Goal: Task Accomplishment & Management: Manage account settings

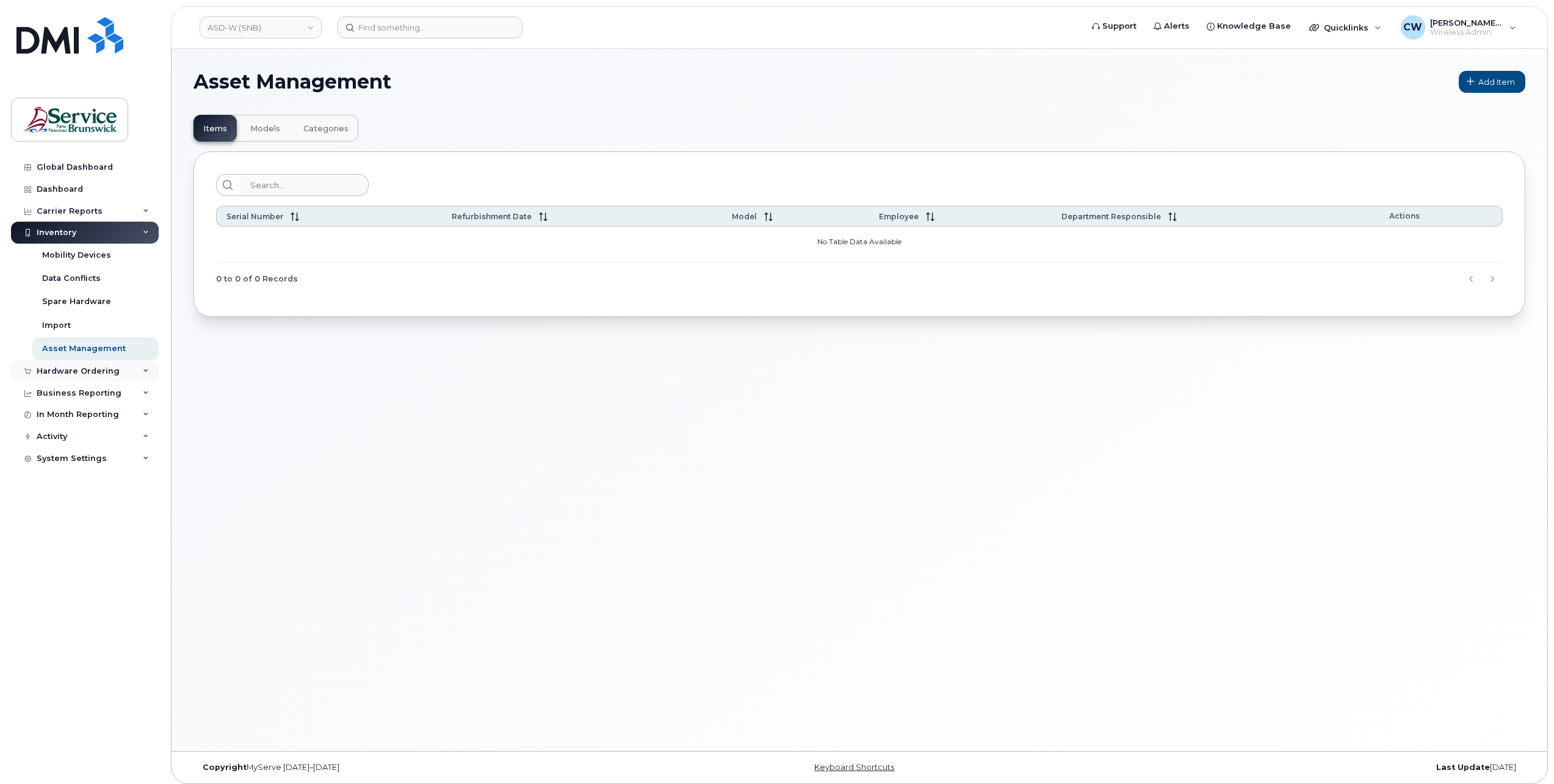
click at [89, 369] on div "Hardware Ordering" at bounding box center [77, 371] width 83 height 10
click at [58, 413] on div "Orders" at bounding box center [56, 417] width 30 height 11
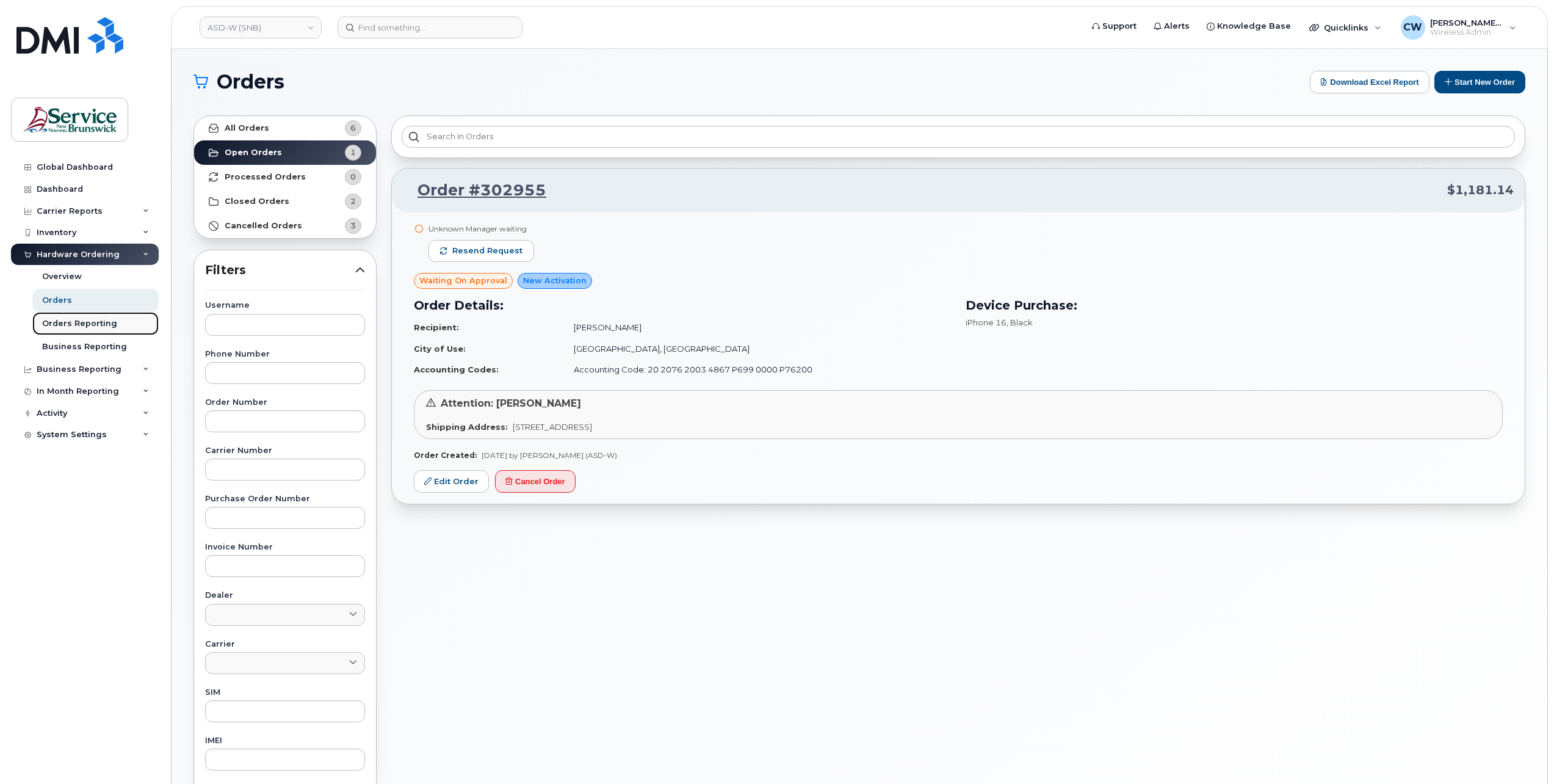
click at [91, 324] on div "Orders Reporting" at bounding box center [79, 323] width 75 height 11
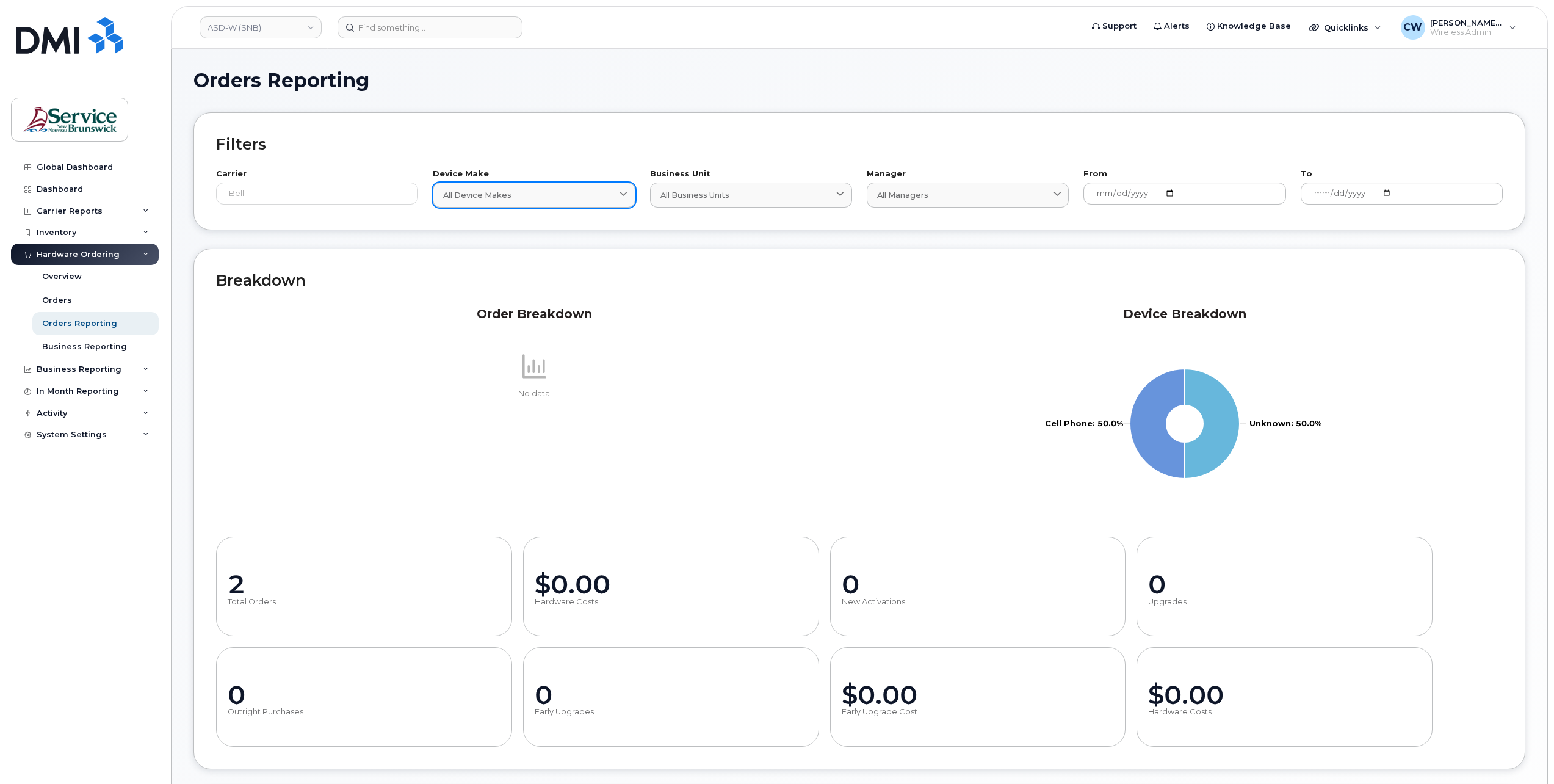
click at [626, 195] on icon at bounding box center [624, 195] width 8 height 8
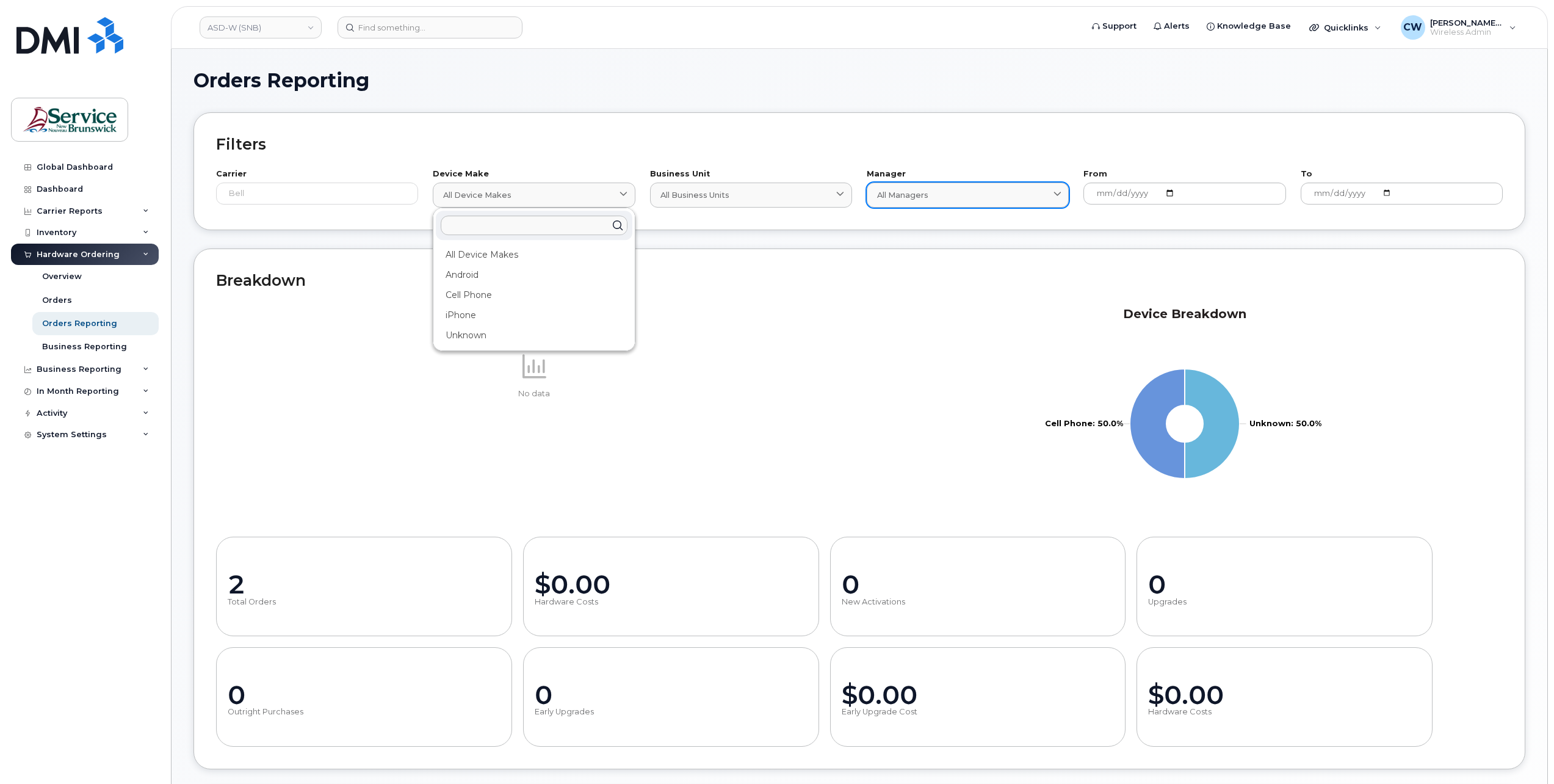
click at [1058, 189] on span at bounding box center [1058, 195] width 11 height 11
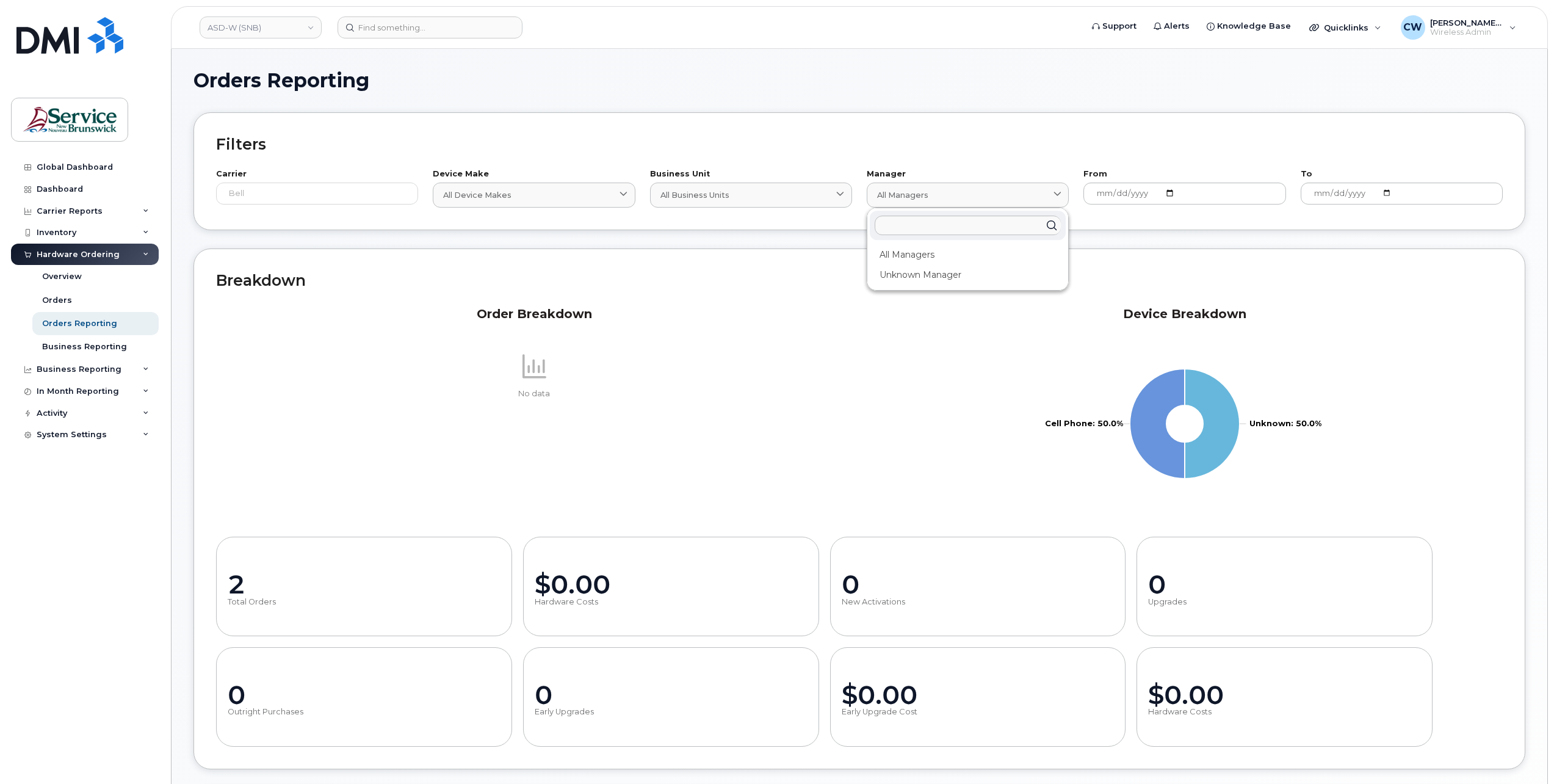
click at [72, 498] on div "Global Dashboard Dashboard Carrier Reports Monthly Billing Data Daily Data Pool…" at bounding box center [87, 461] width 151 height 609
click at [99, 435] on div "System Settings" at bounding box center [72, 435] width 71 height 10
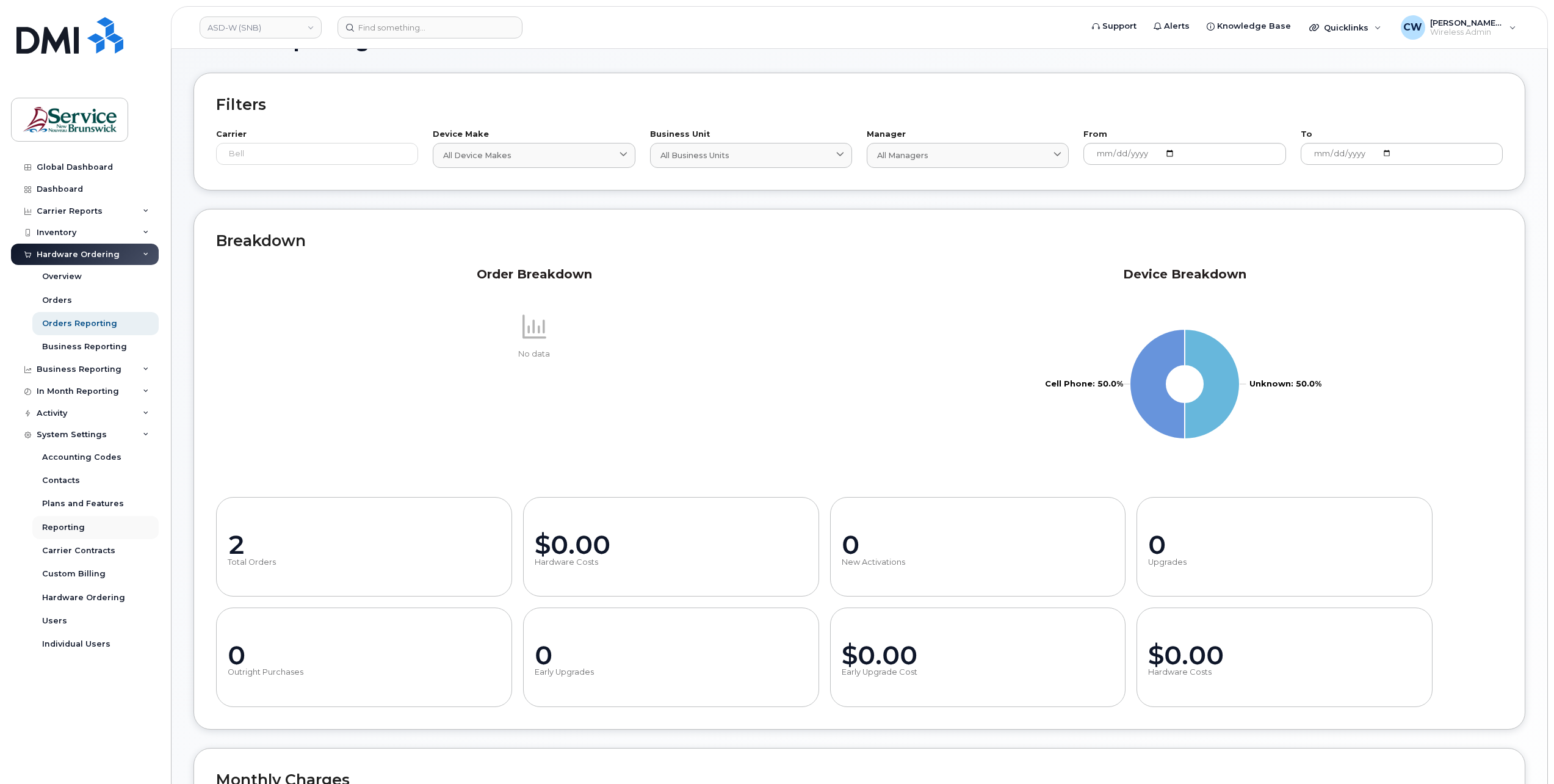
scroll to position [61, 0]
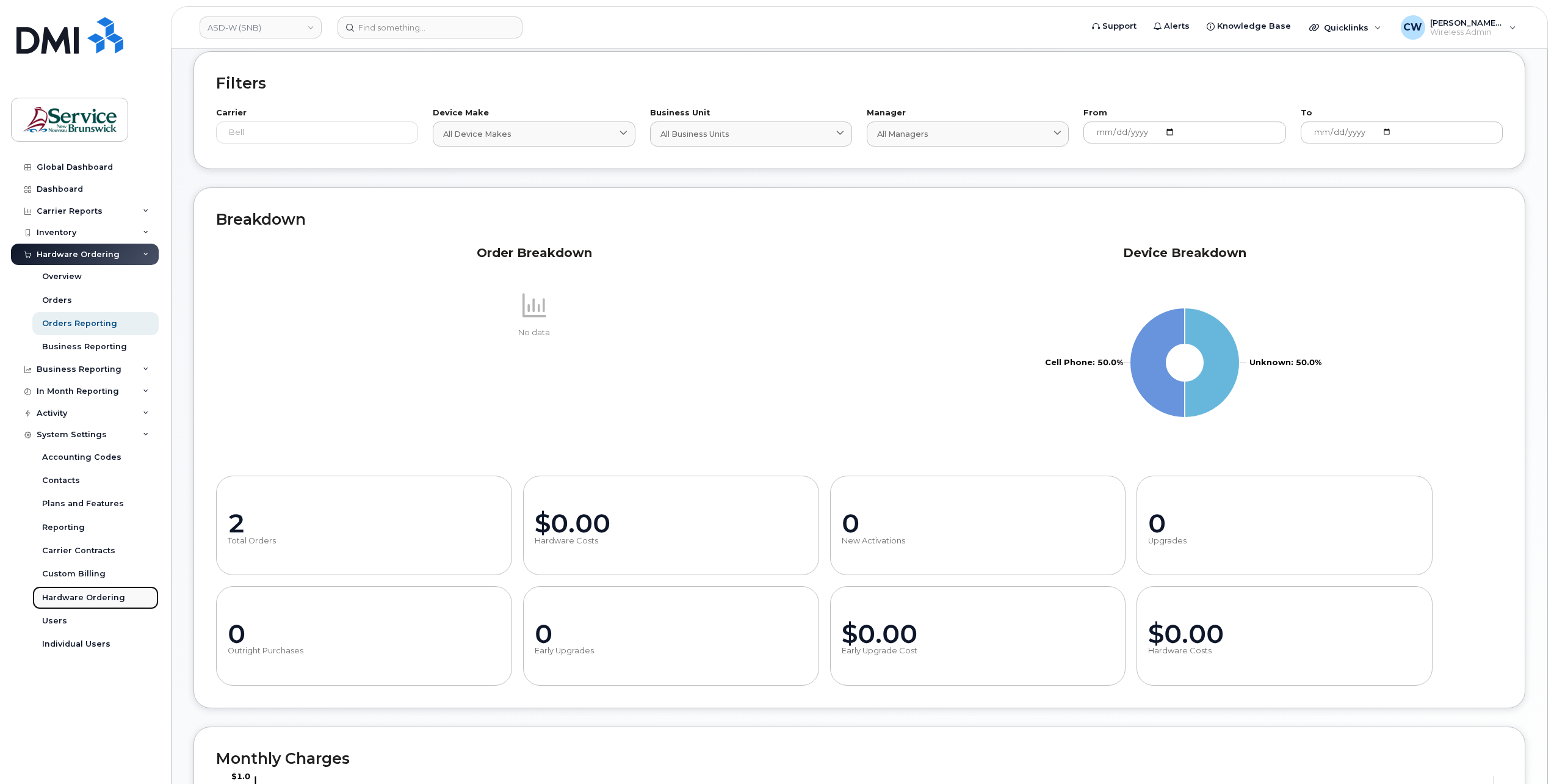
click at [86, 596] on div "Hardware Ordering" at bounding box center [83, 598] width 83 height 11
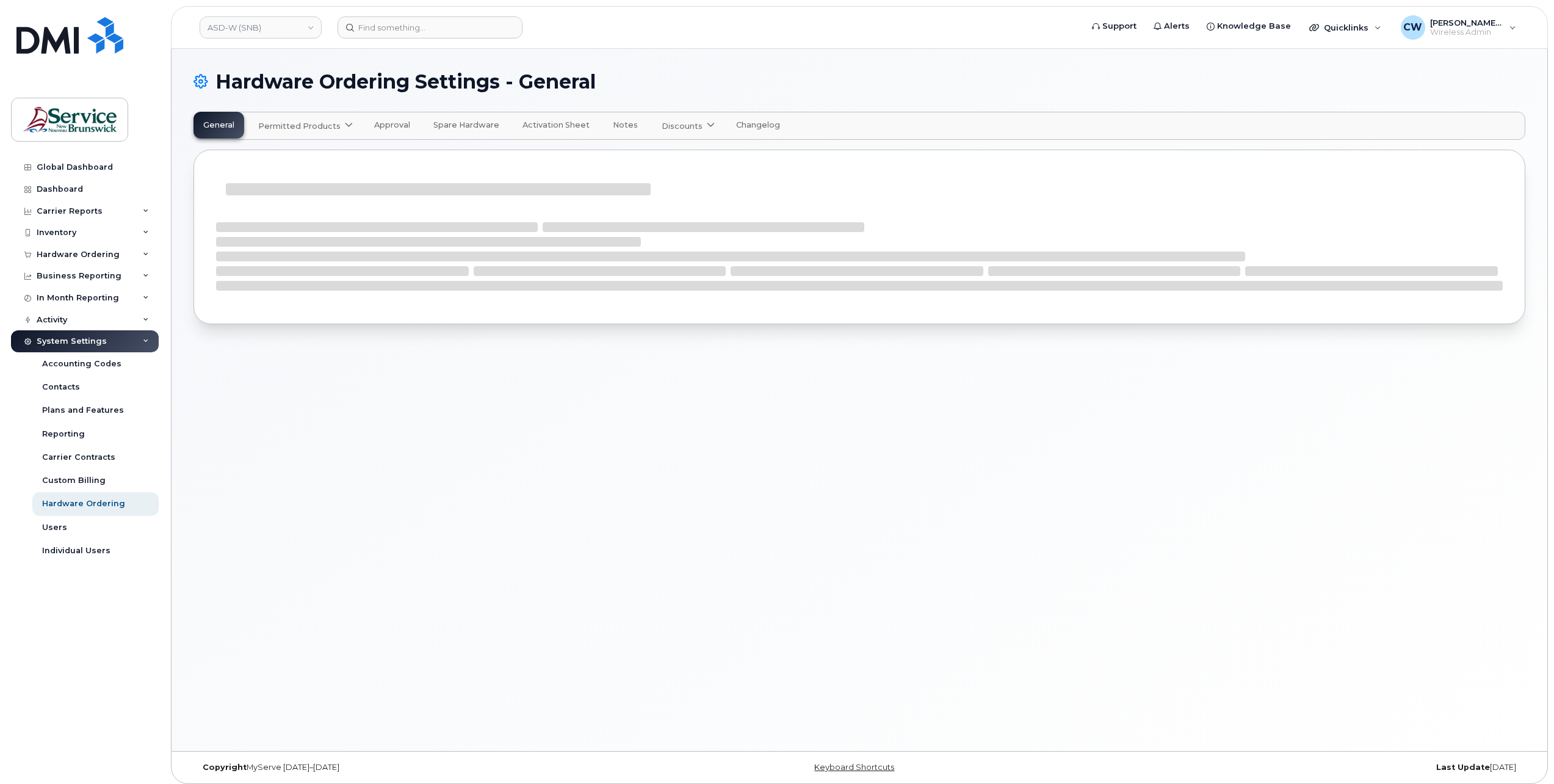
select select "admins"
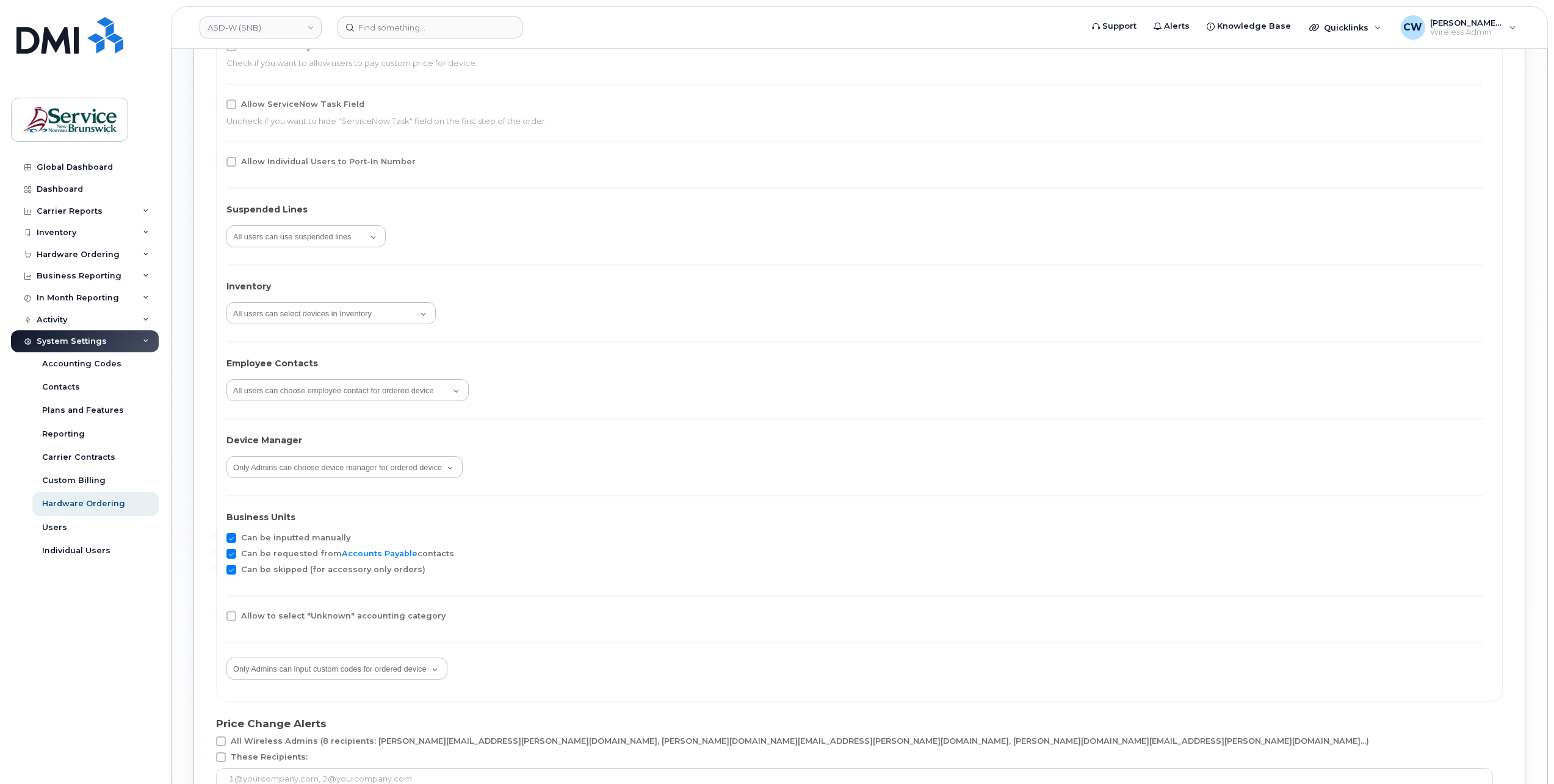
scroll to position [1831, 0]
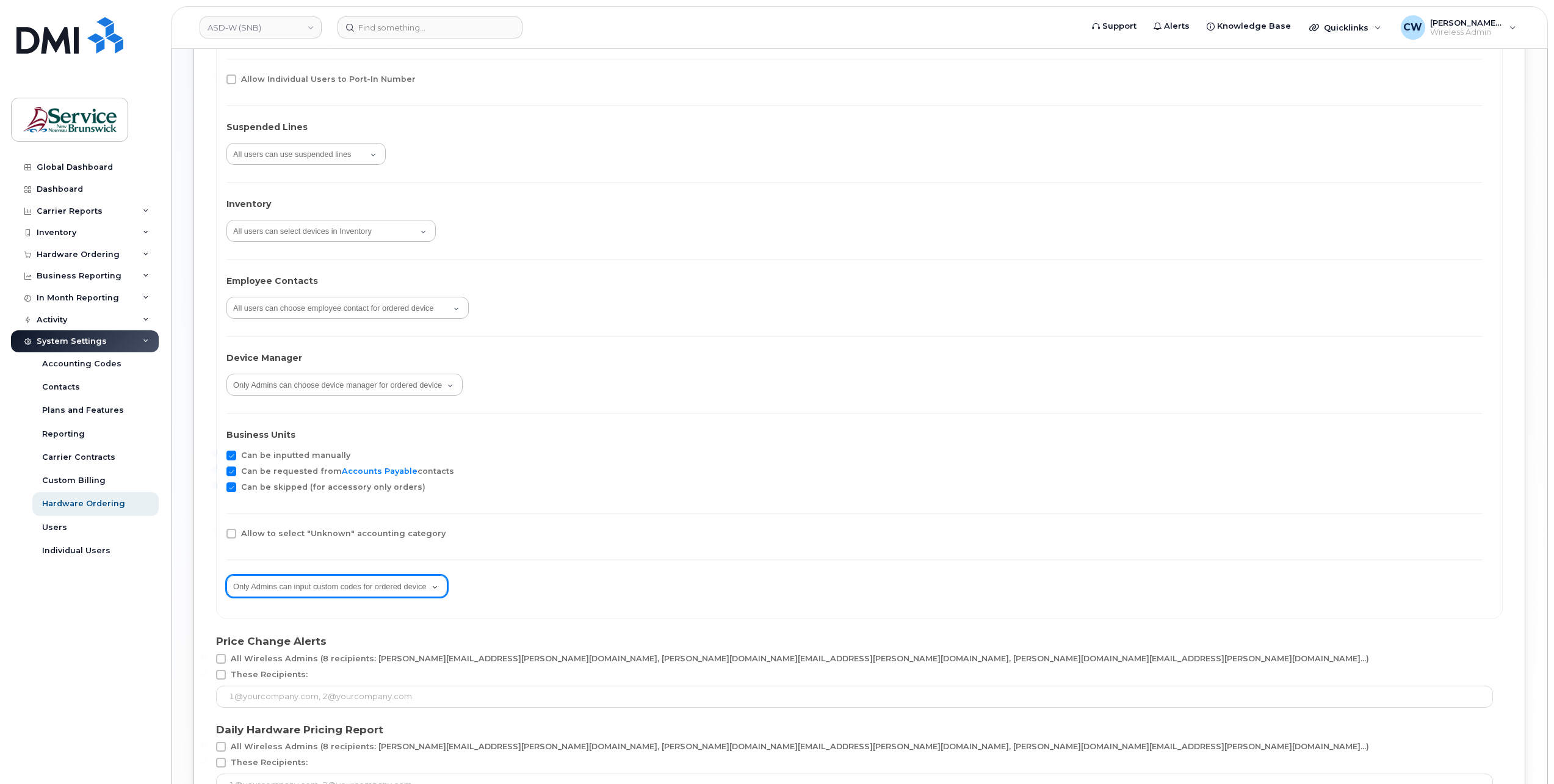
click at [437, 584] on select "All users can input custom codes for ordered device Only Admins can input custo…" at bounding box center [337, 586] width 221 height 22
click at [521, 575] on div "All users can input custom codes for ordered device Only Admins can input custo…" at bounding box center [854, 588] width 1256 height 25
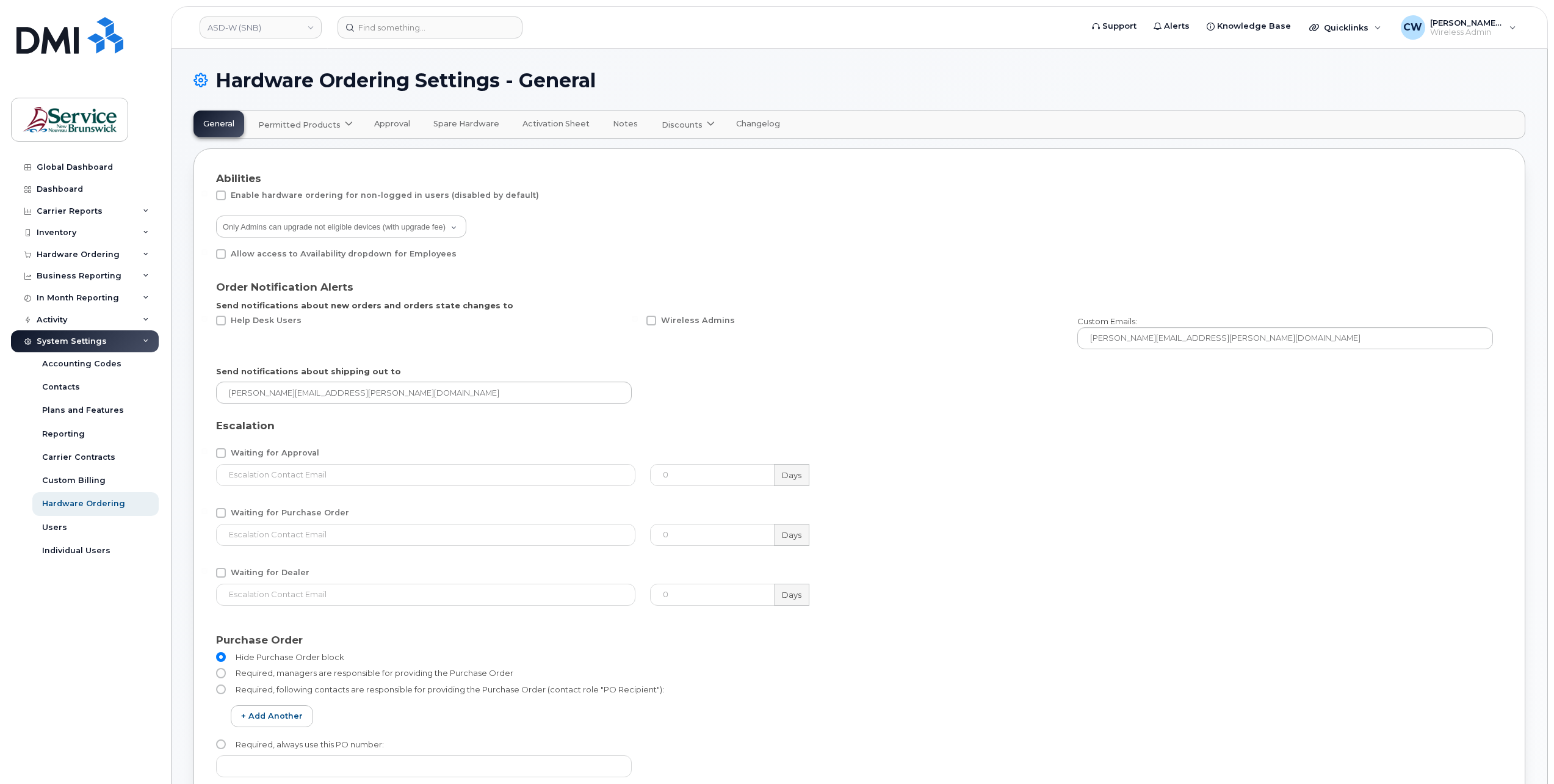
scroll to position [0, 0]
click at [384, 123] on span "Approval" at bounding box center [392, 125] width 36 height 10
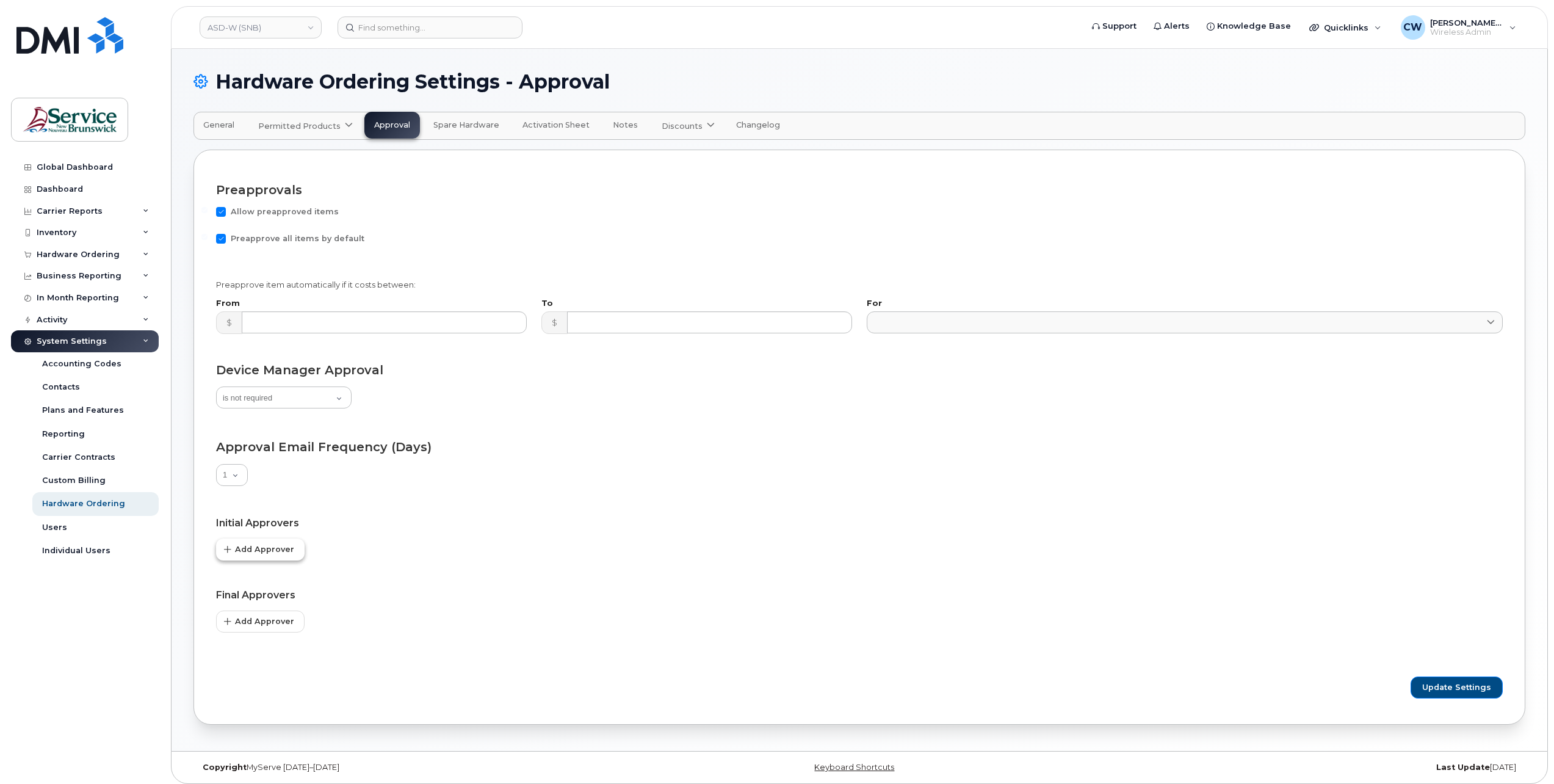
click at [252, 550] on span "Add Approver" at bounding box center [264, 549] width 59 height 11
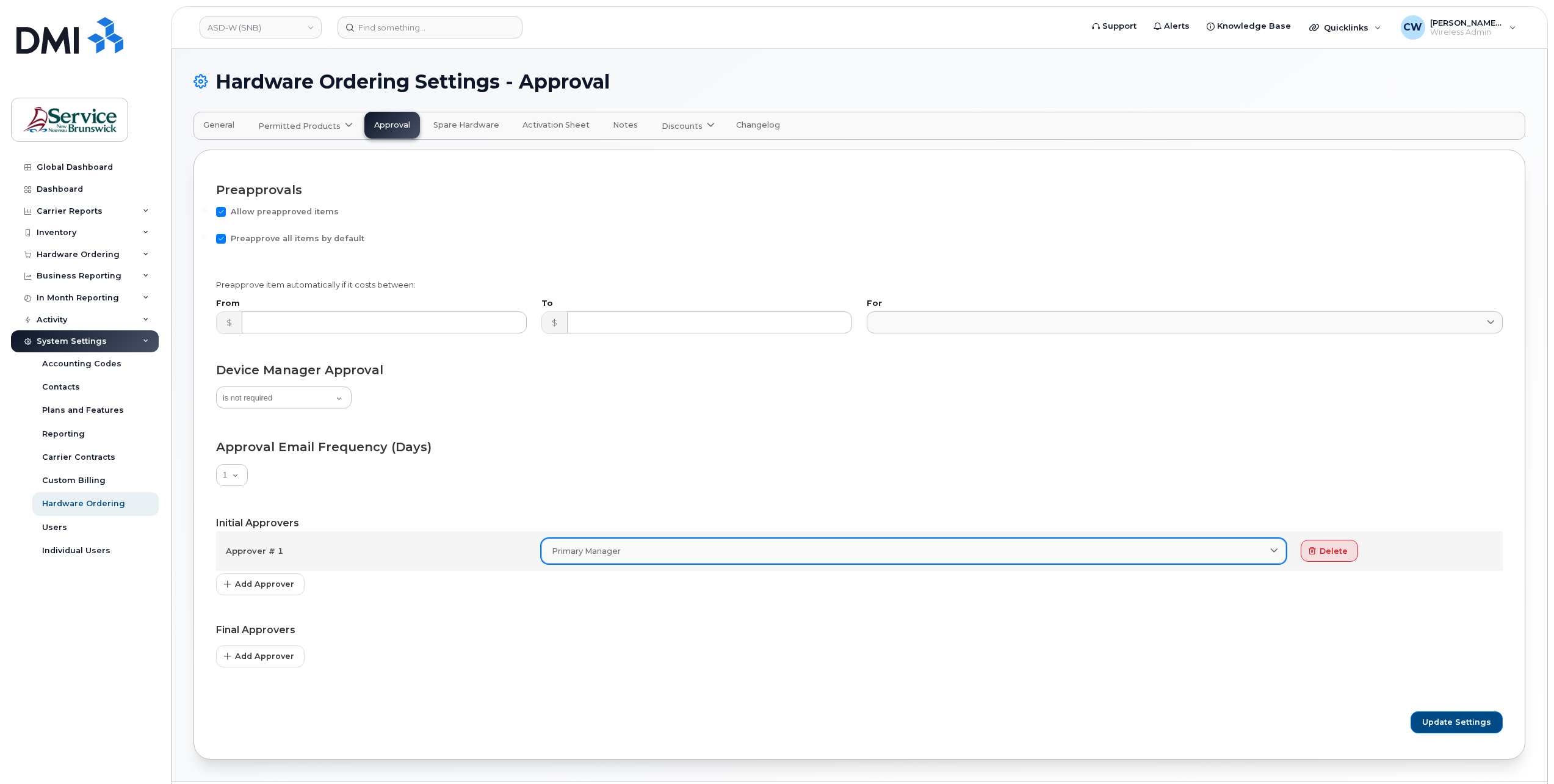
click at [1274, 550] on icon at bounding box center [1274, 550] width 8 height 8
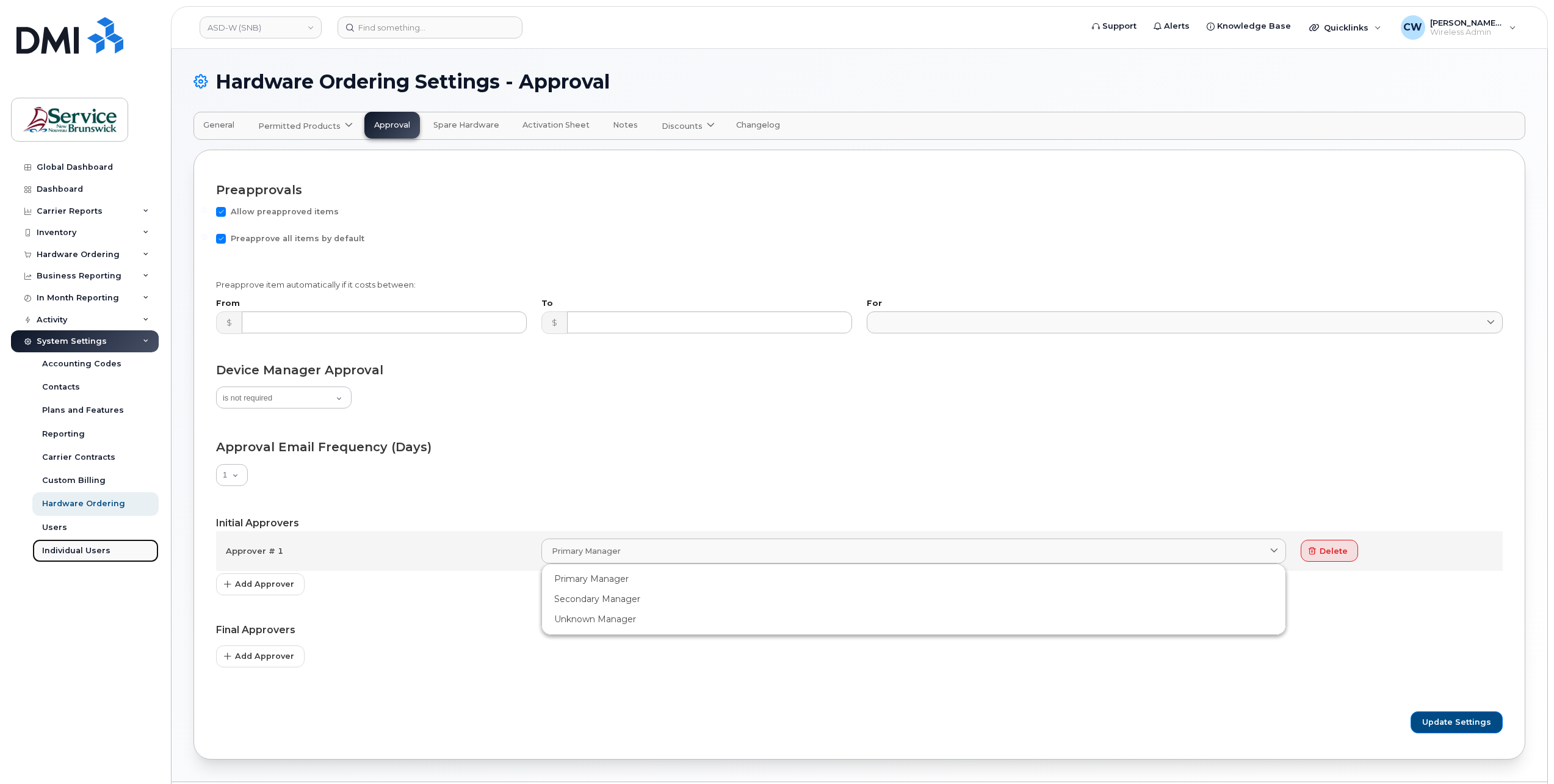
click at [87, 548] on div "Individual Users" at bounding box center [76, 550] width 69 height 11
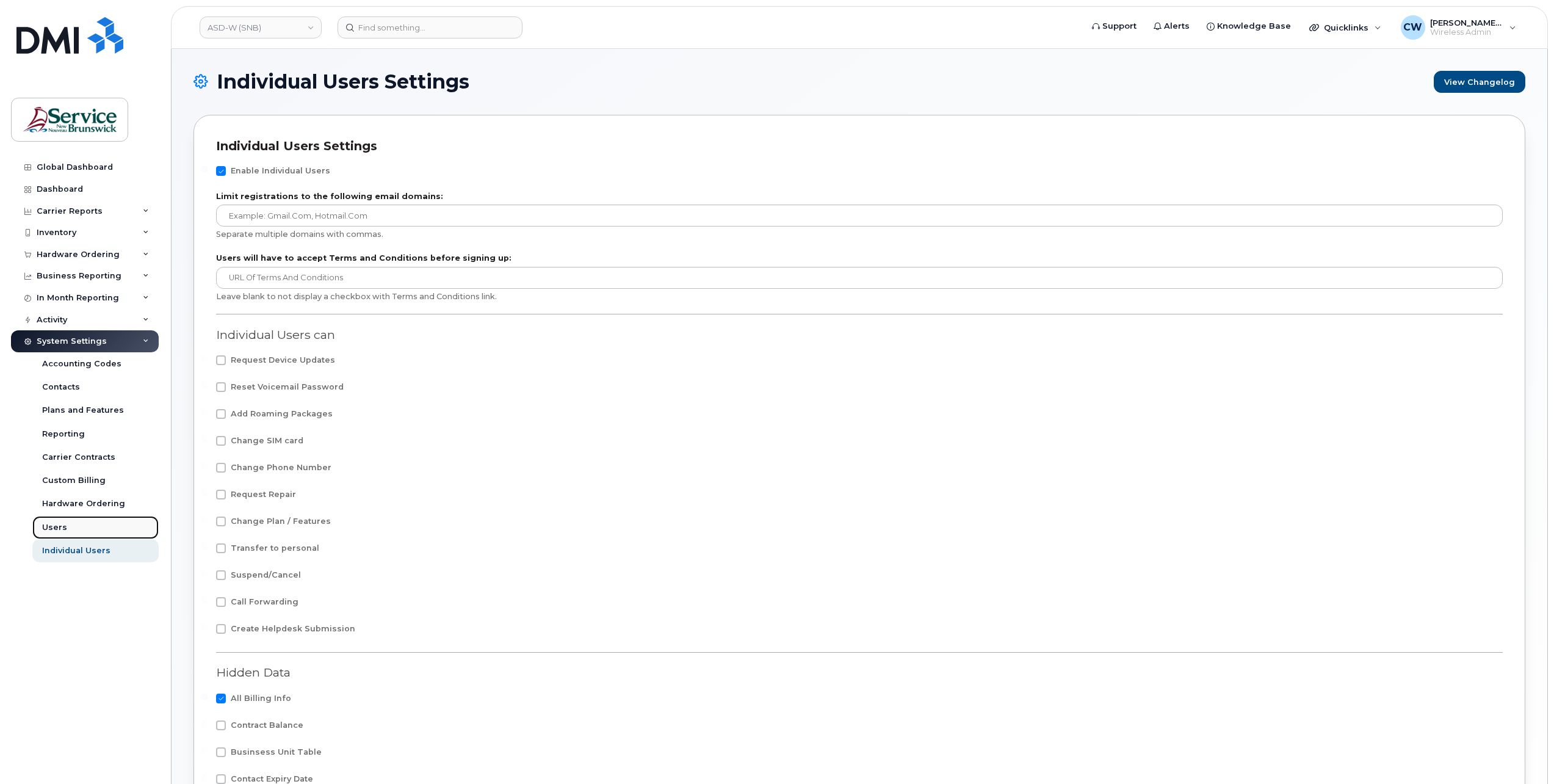
click at [53, 525] on div "Users" at bounding box center [54, 527] width 25 height 11
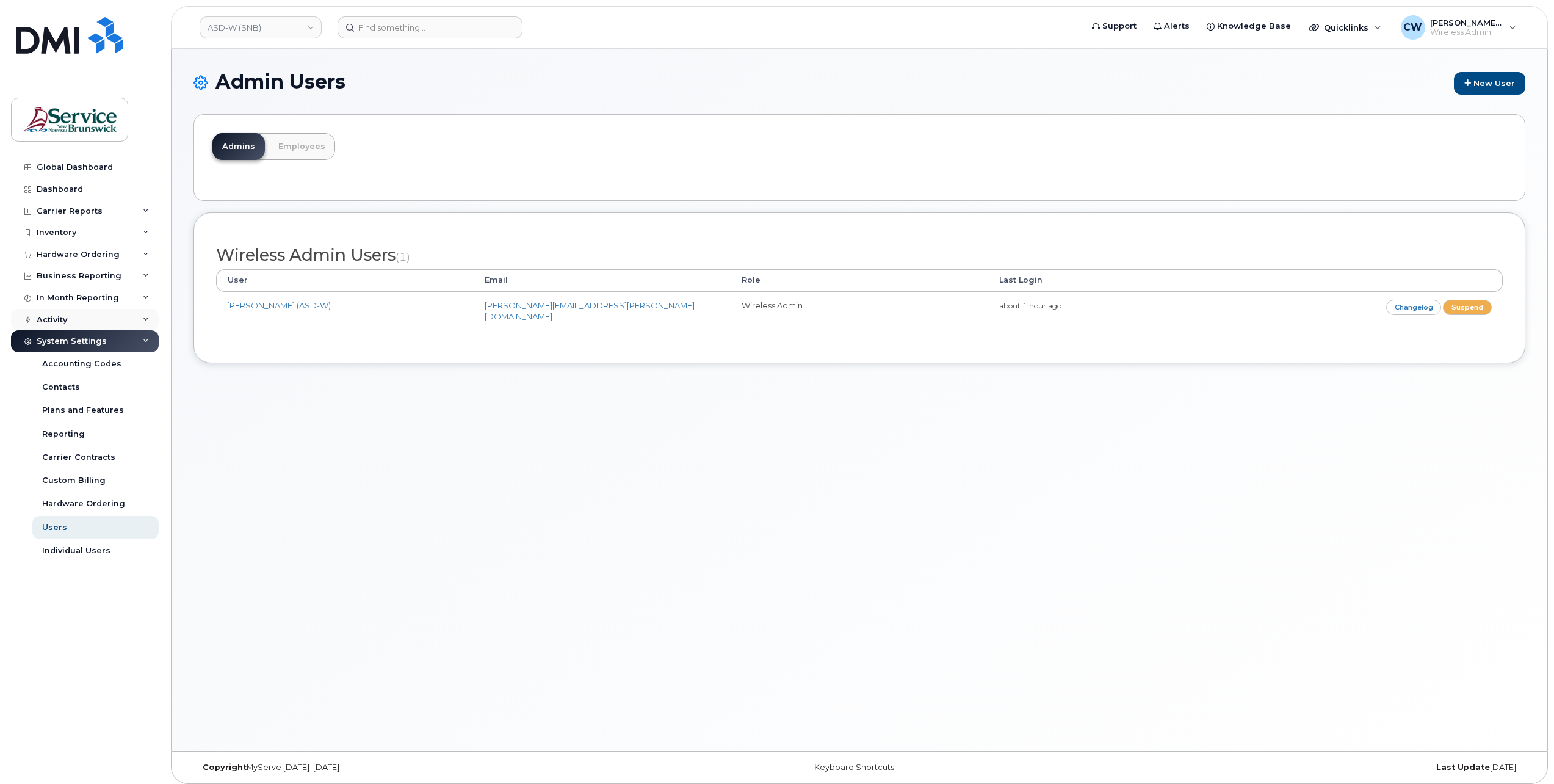
click at [58, 318] on div "Activity" at bounding box center [52, 320] width 31 height 10
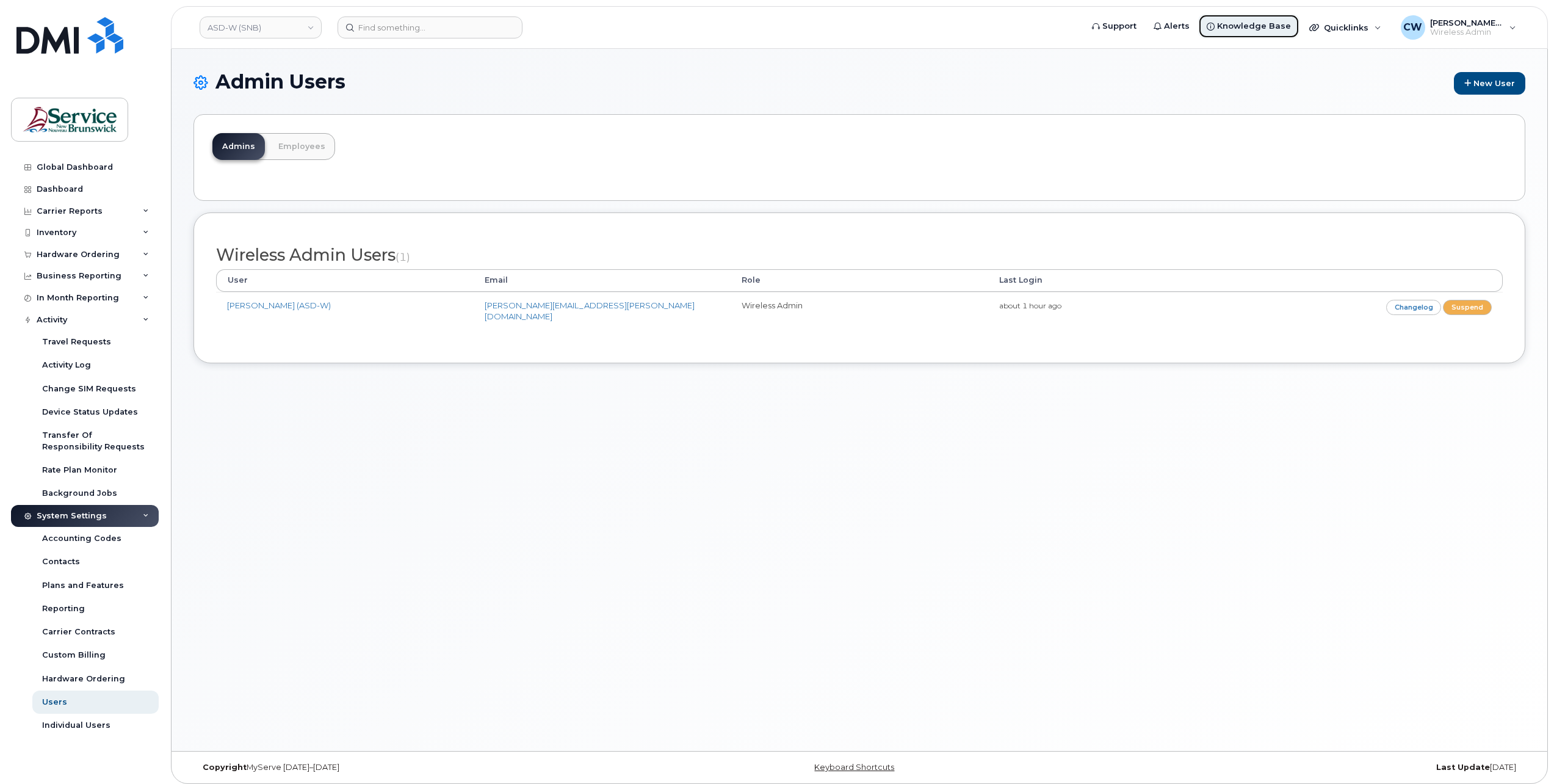
click at [1263, 21] on span "Knowledge Base" at bounding box center [1254, 26] width 73 height 12
click at [148, 320] on icon at bounding box center [146, 320] width 6 height 6
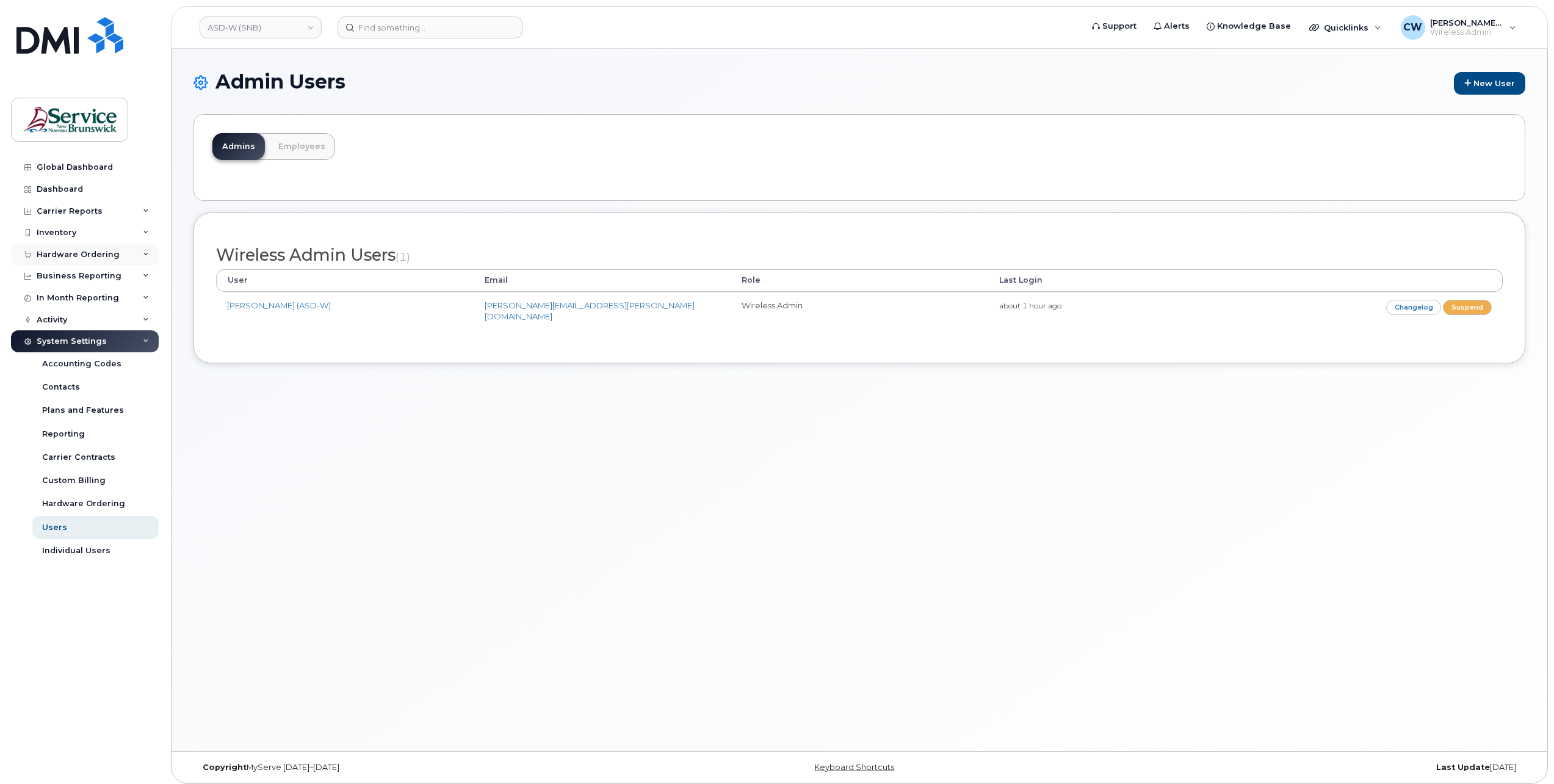
click at [94, 248] on div "Hardware Ordering" at bounding box center [85, 254] width 148 height 22
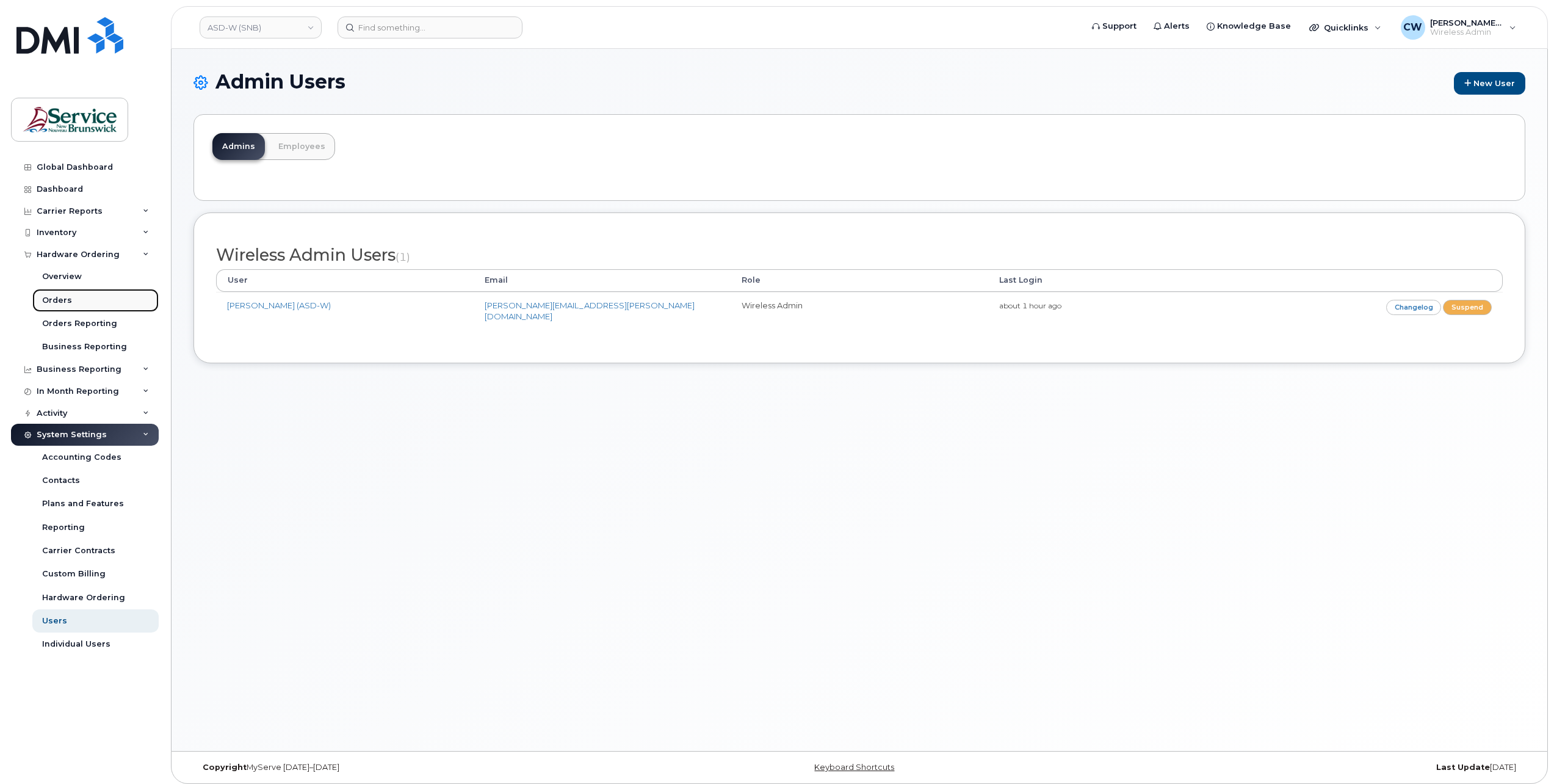
click at [55, 294] on link "Orders" at bounding box center [95, 300] width 126 height 23
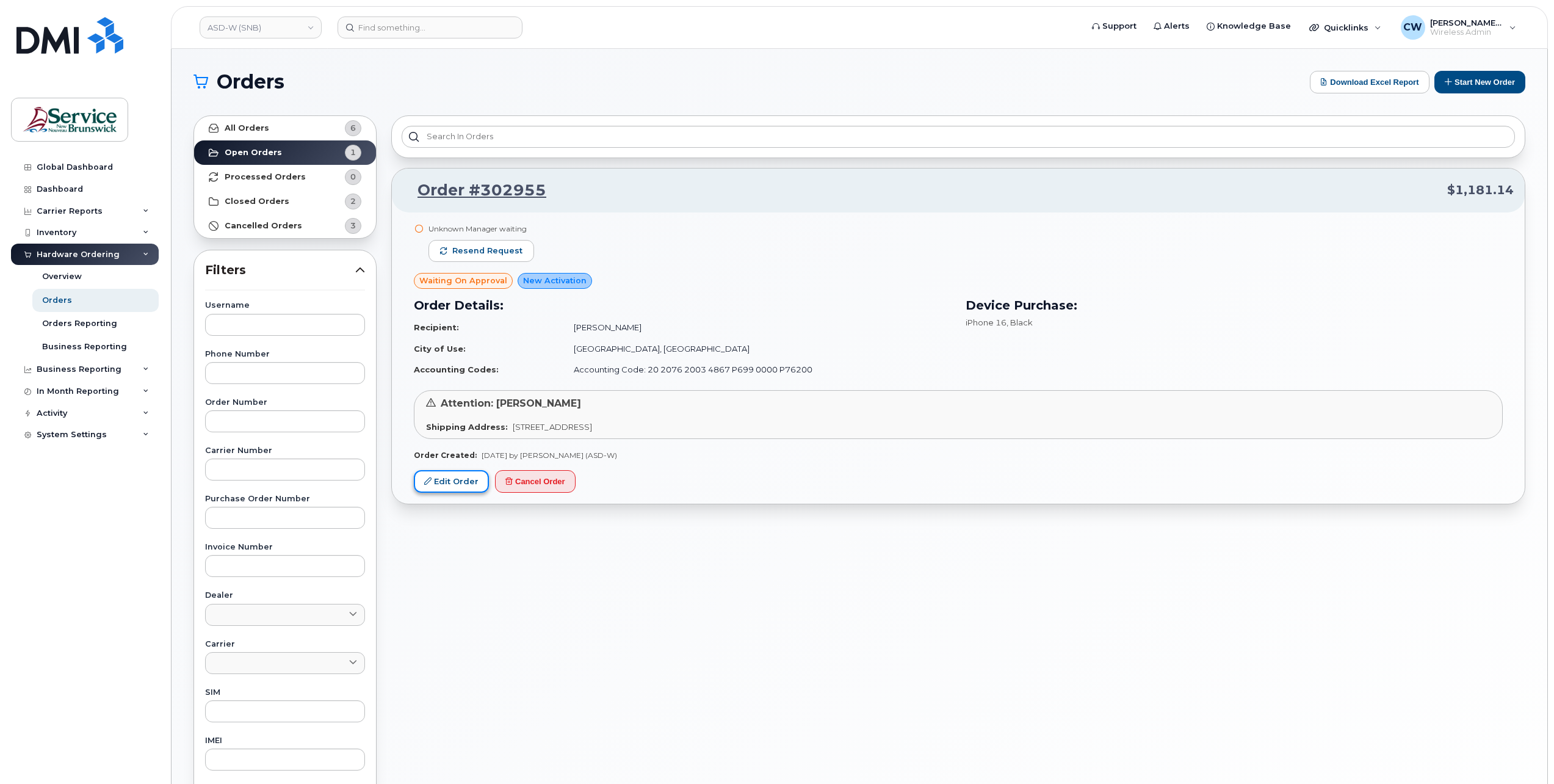
click at [450, 483] on link "Edit Order" at bounding box center [451, 482] width 75 height 23
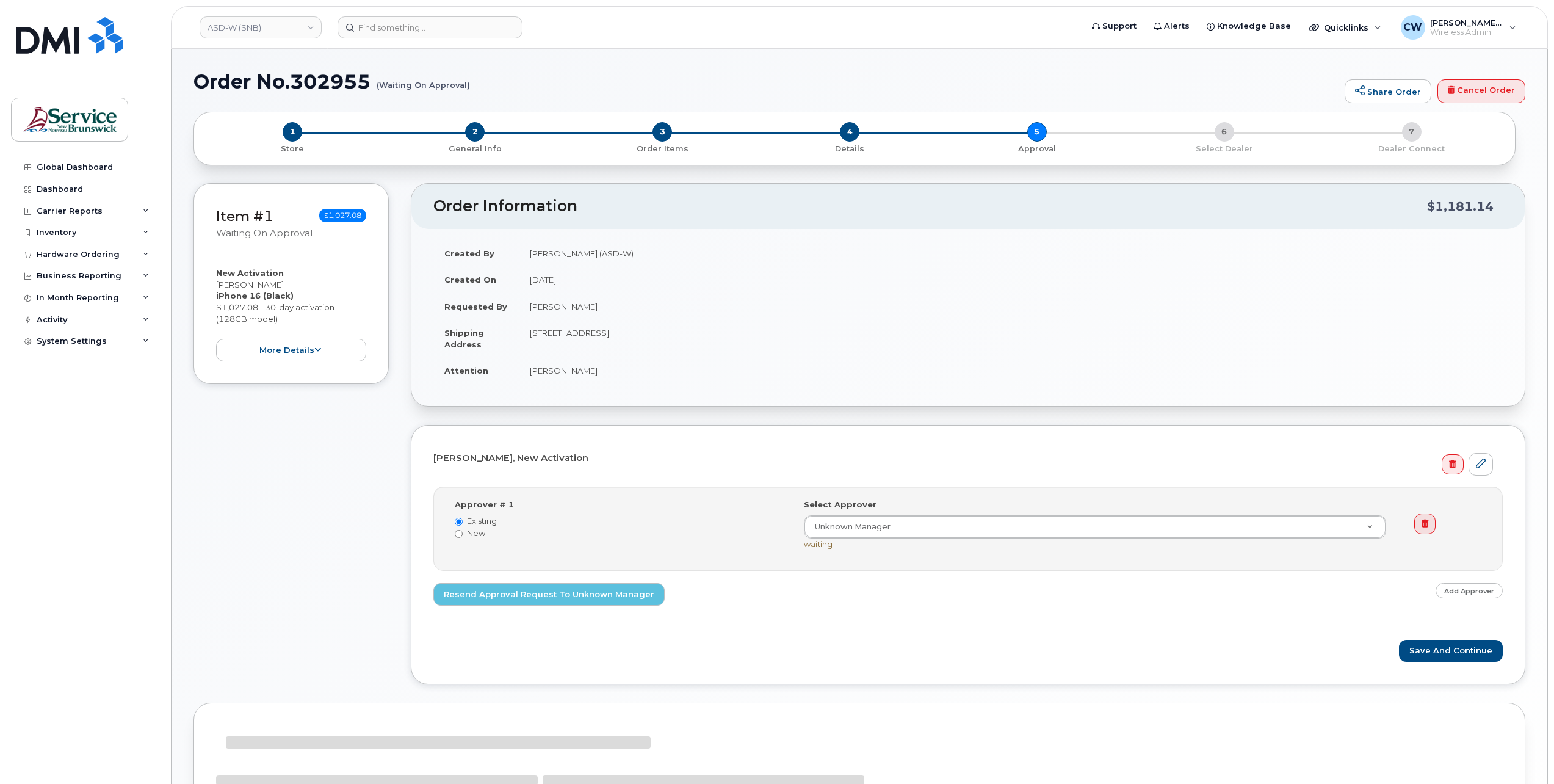
select select
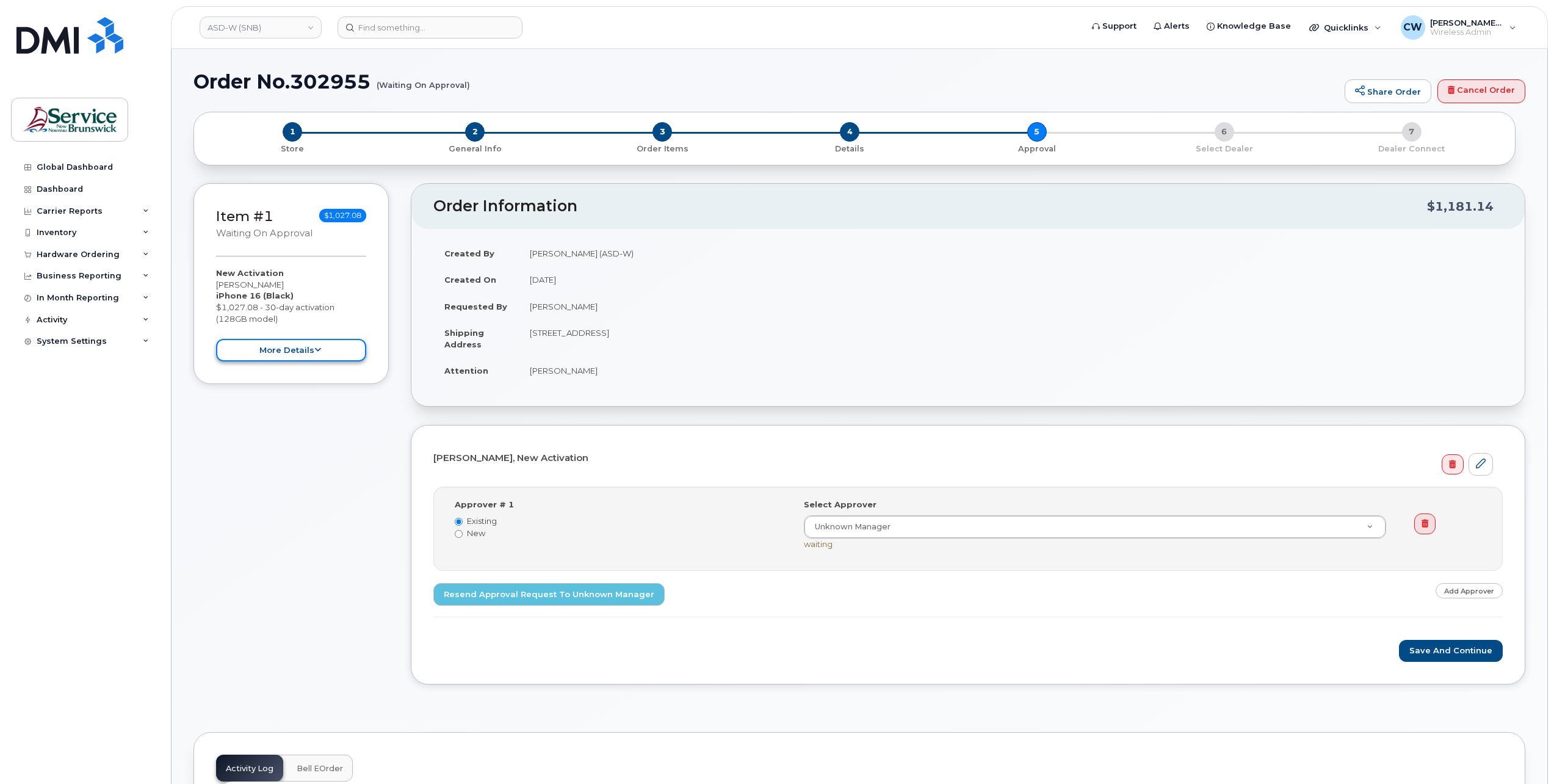
click at [309, 348] on button "more details" at bounding box center [291, 350] width 150 height 23
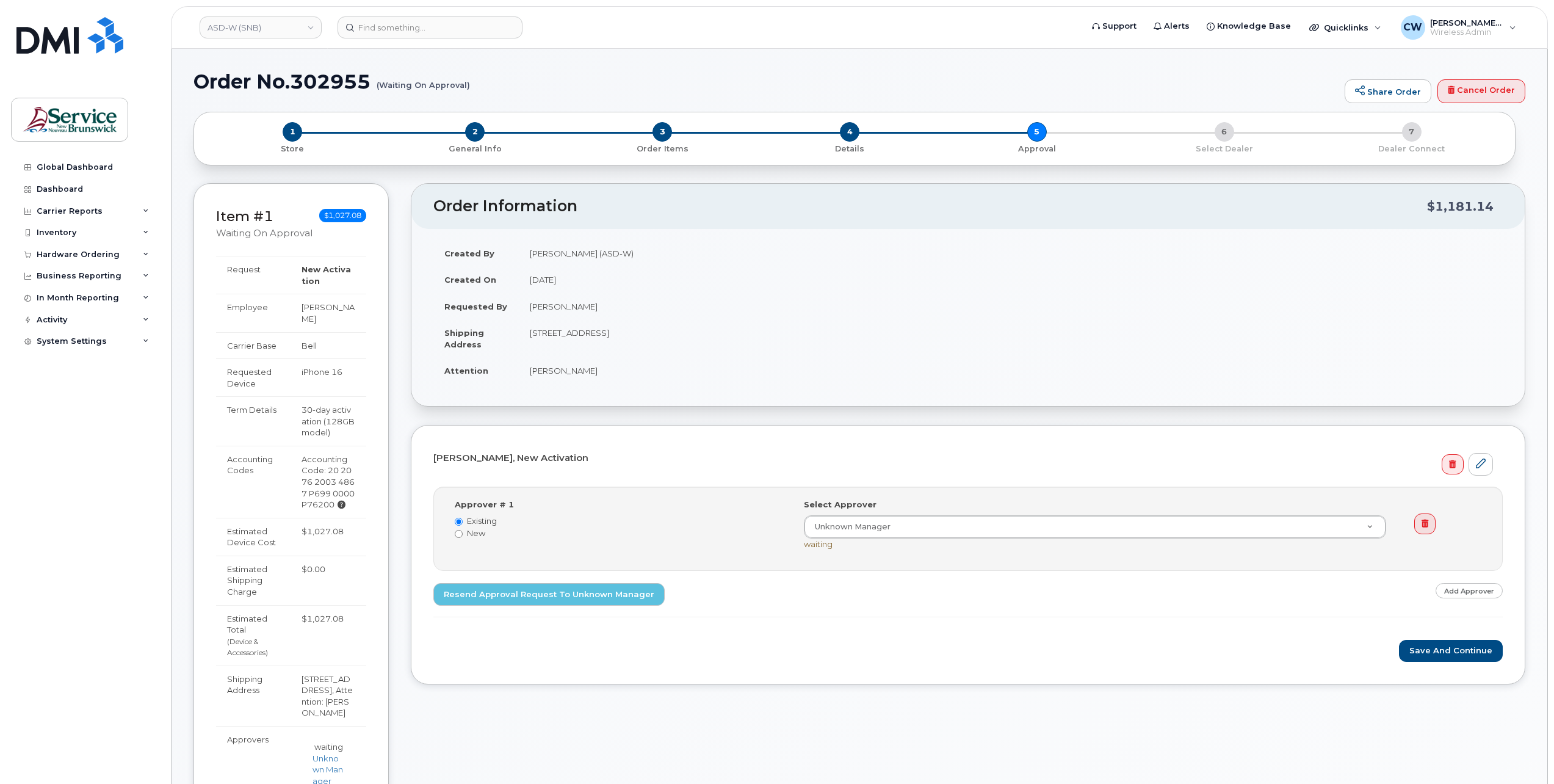
click at [333, 407] on td "30-day activation (128GB model)" at bounding box center [328, 421] width 75 height 50
click at [477, 131] on span "2" at bounding box center [475, 132] width 19 height 19
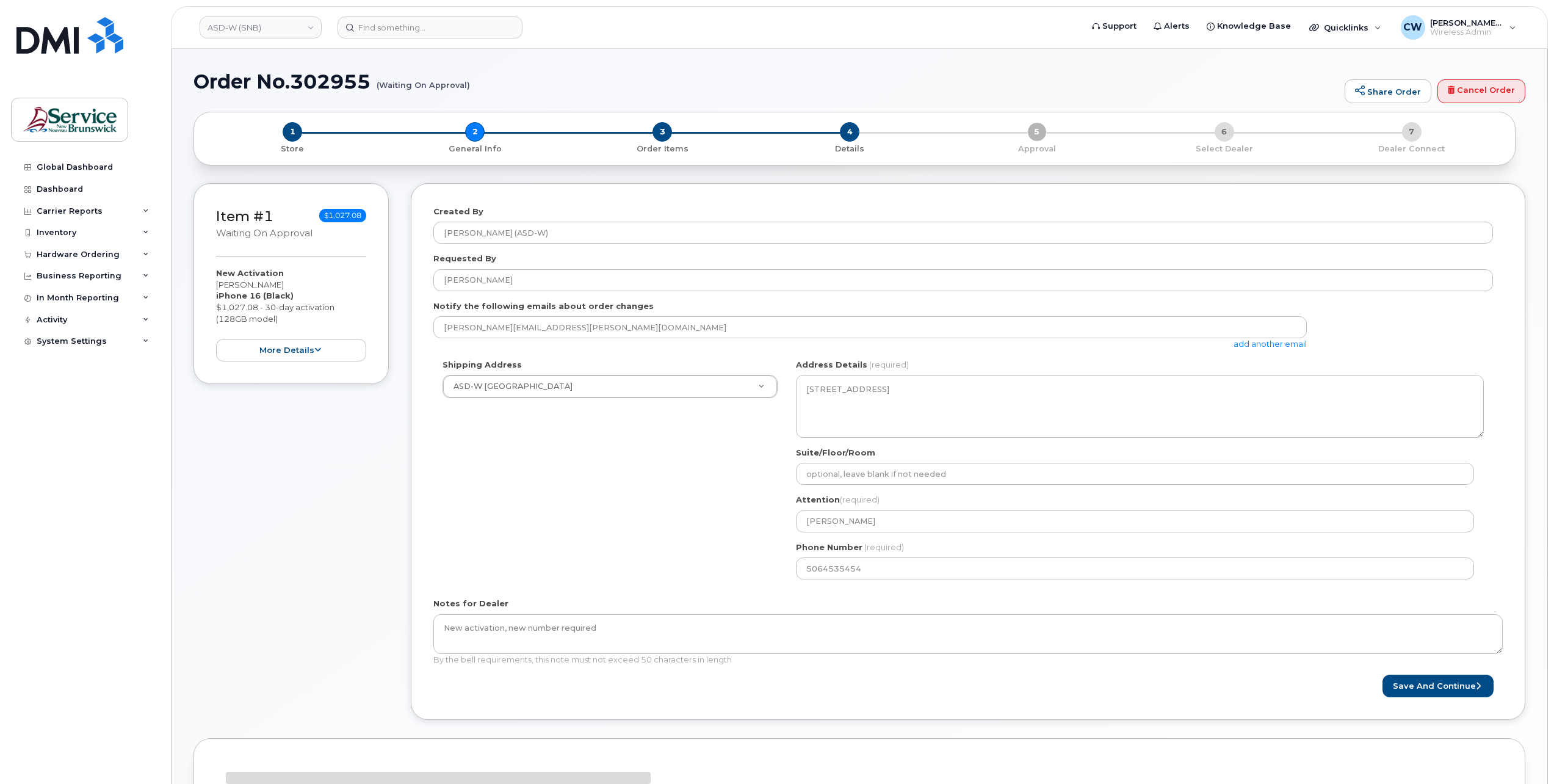
select select
click at [294, 134] on span "1" at bounding box center [292, 132] width 19 height 19
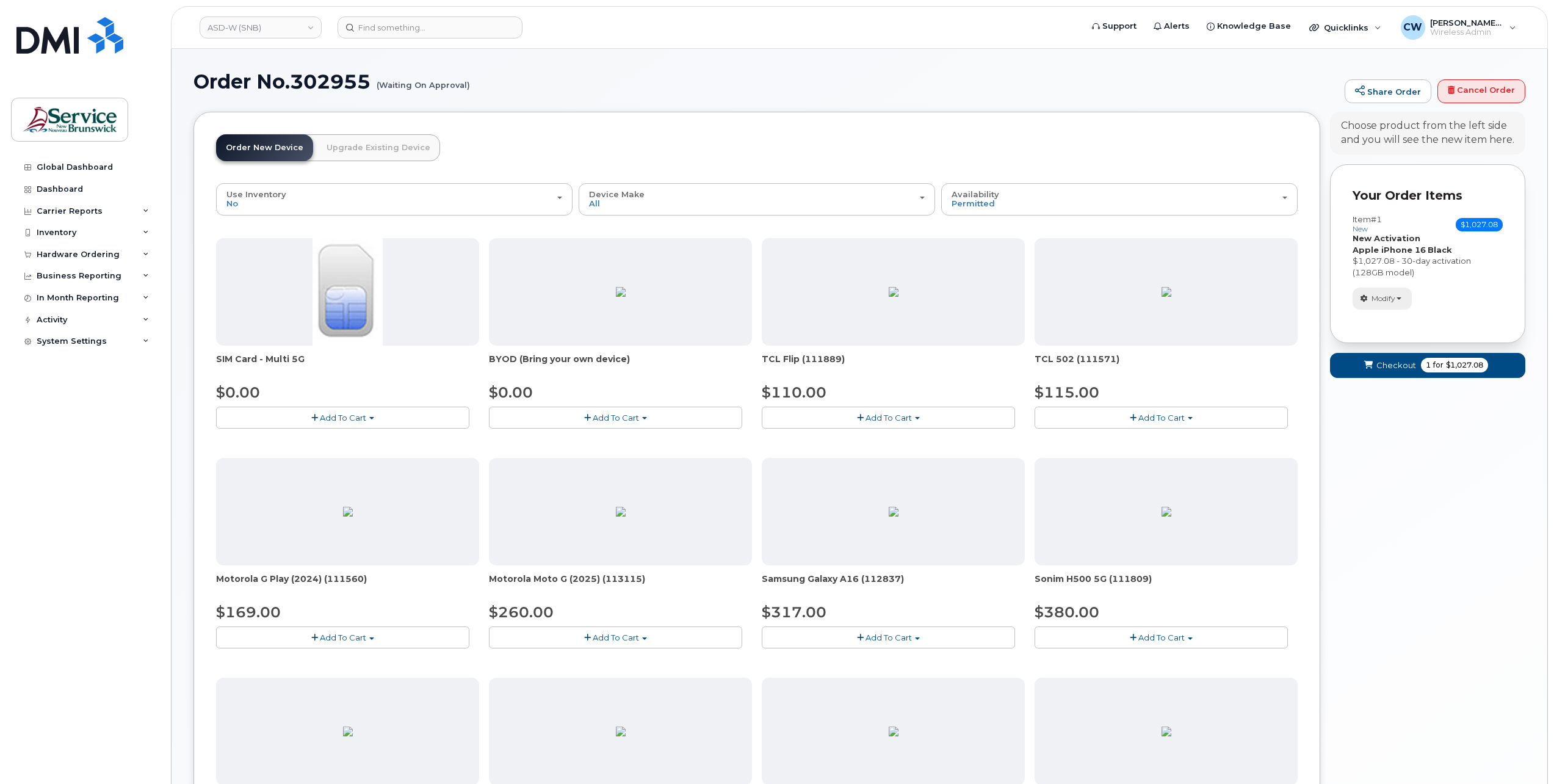
click at [1389, 295] on span "Modify" at bounding box center [1383, 299] width 24 height 11
click at [1481, 223] on span "$1,027.08" at bounding box center [1479, 224] width 47 height 13
click at [1401, 366] on span "Checkout" at bounding box center [1397, 365] width 40 height 11
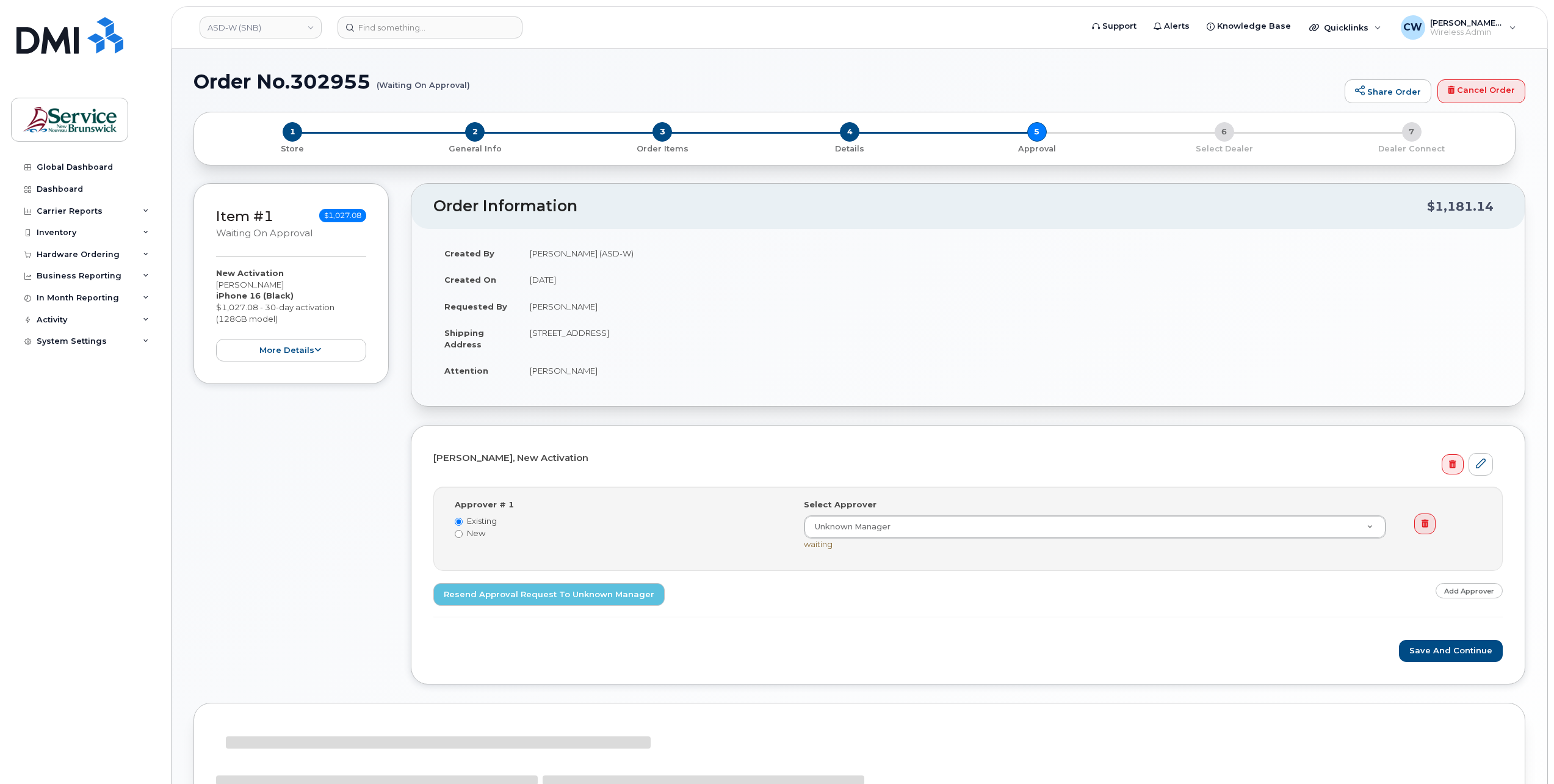
select select
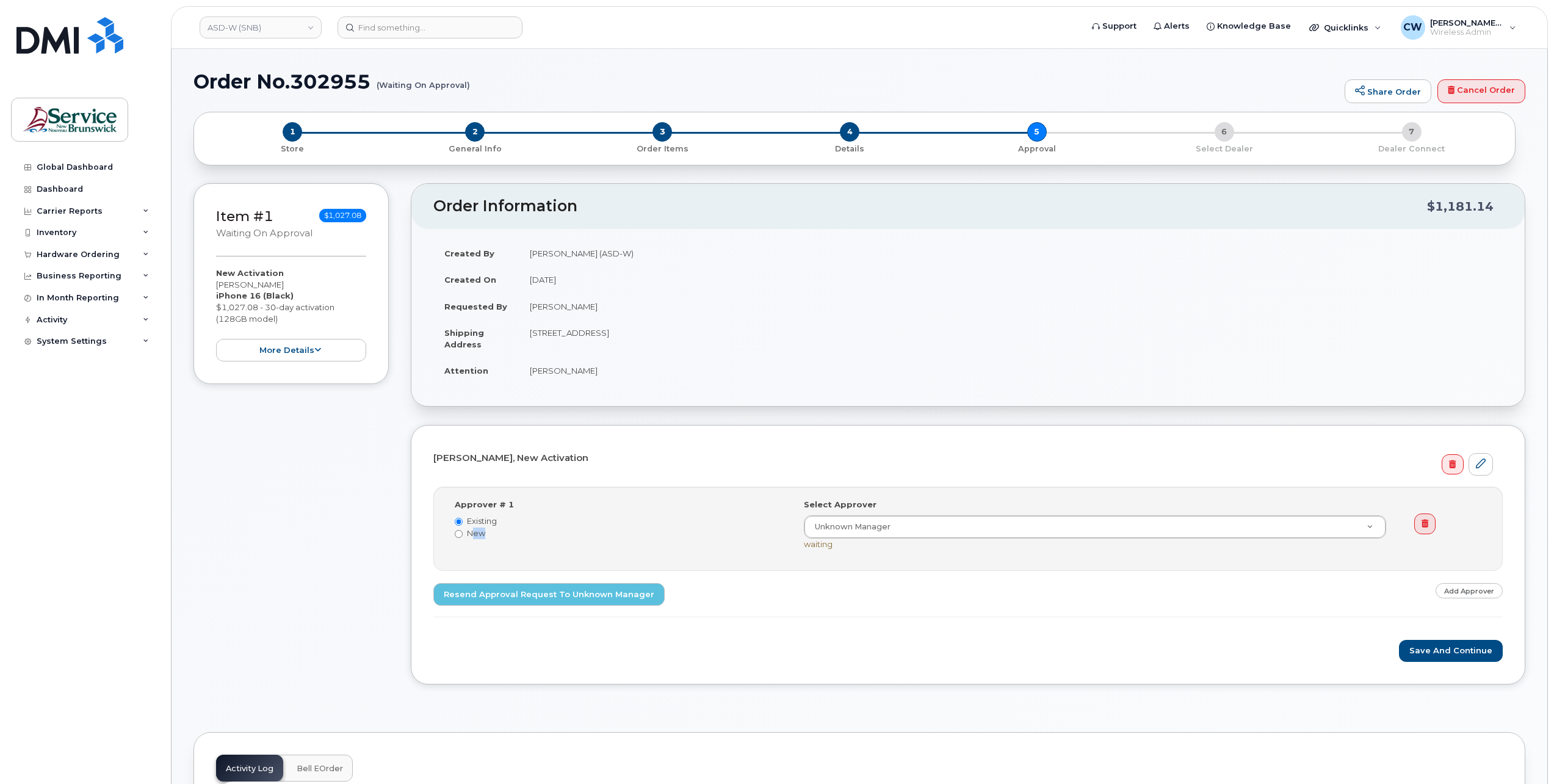
drag, startPoint x: 476, startPoint y: 548, endPoint x: 467, endPoint y: 549, distance: 9.1
click at [467, 549] on div "Approver # 1 Existing New Select Approver Unknown Manager Unknown Manager waiti…" at bounding box center [968, 528] width 1046 height 60
drag, startPoint x: 467, startPoint y: 549, endPoint x: 457, endPoint y: 540, distance: 13.5
click at [457, 540] on div "Approver # 1 Existing New Select Approver Unknown Manager Unknown Manager waiti…" at bounding box center [968, 528] width 1046 height 60
click at [458, 533] on input "New" at bounding box center [459, 533] width 8 height 8
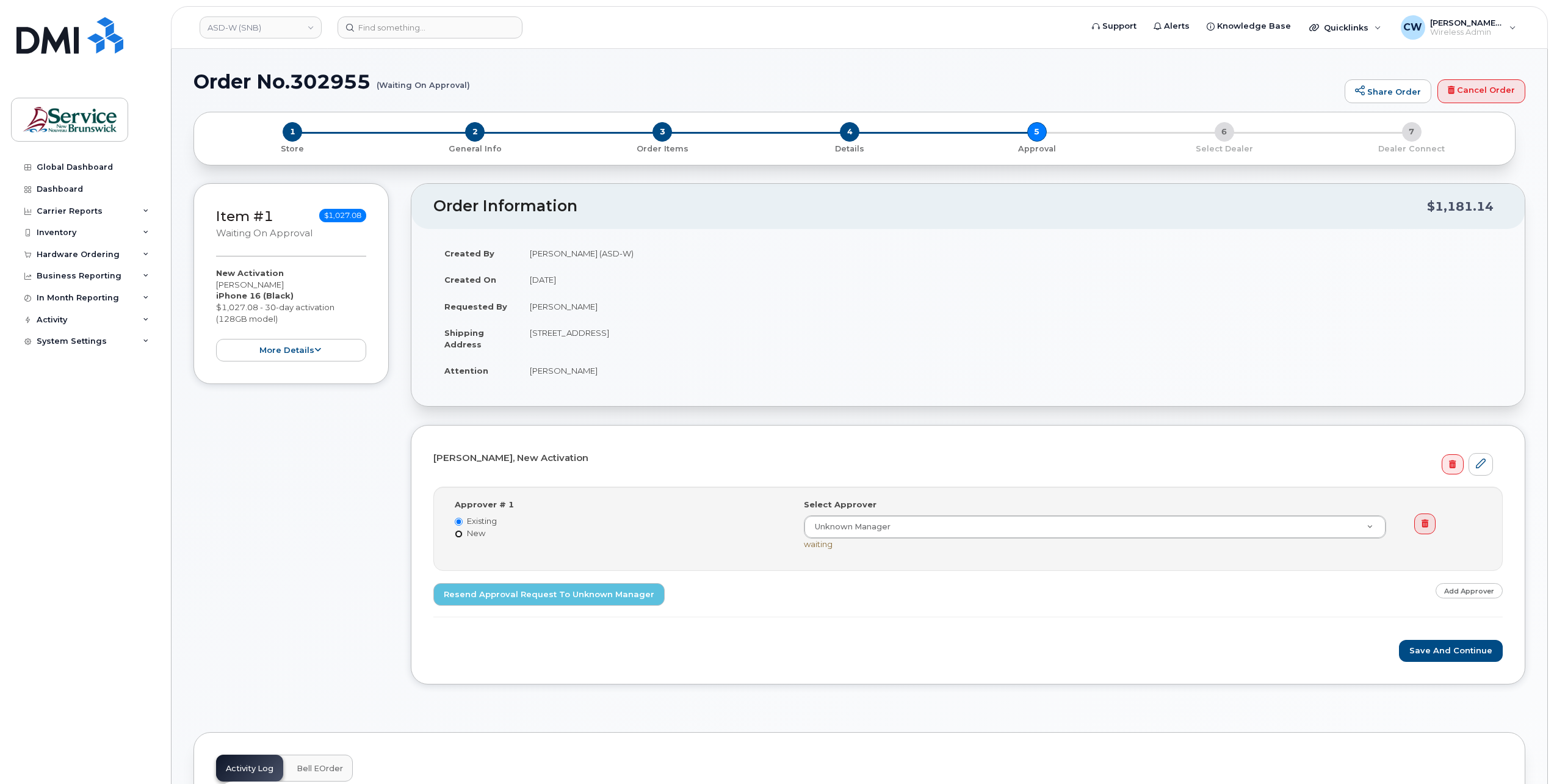
radio input "true"
click at [459, 522] on input "Existing" at bounding box center [459, 522] width 8 height 8
radio input "true"
radio input "false"
click at [1449, 461] on icon at bounding box center [1452, 464] width 7 height 8
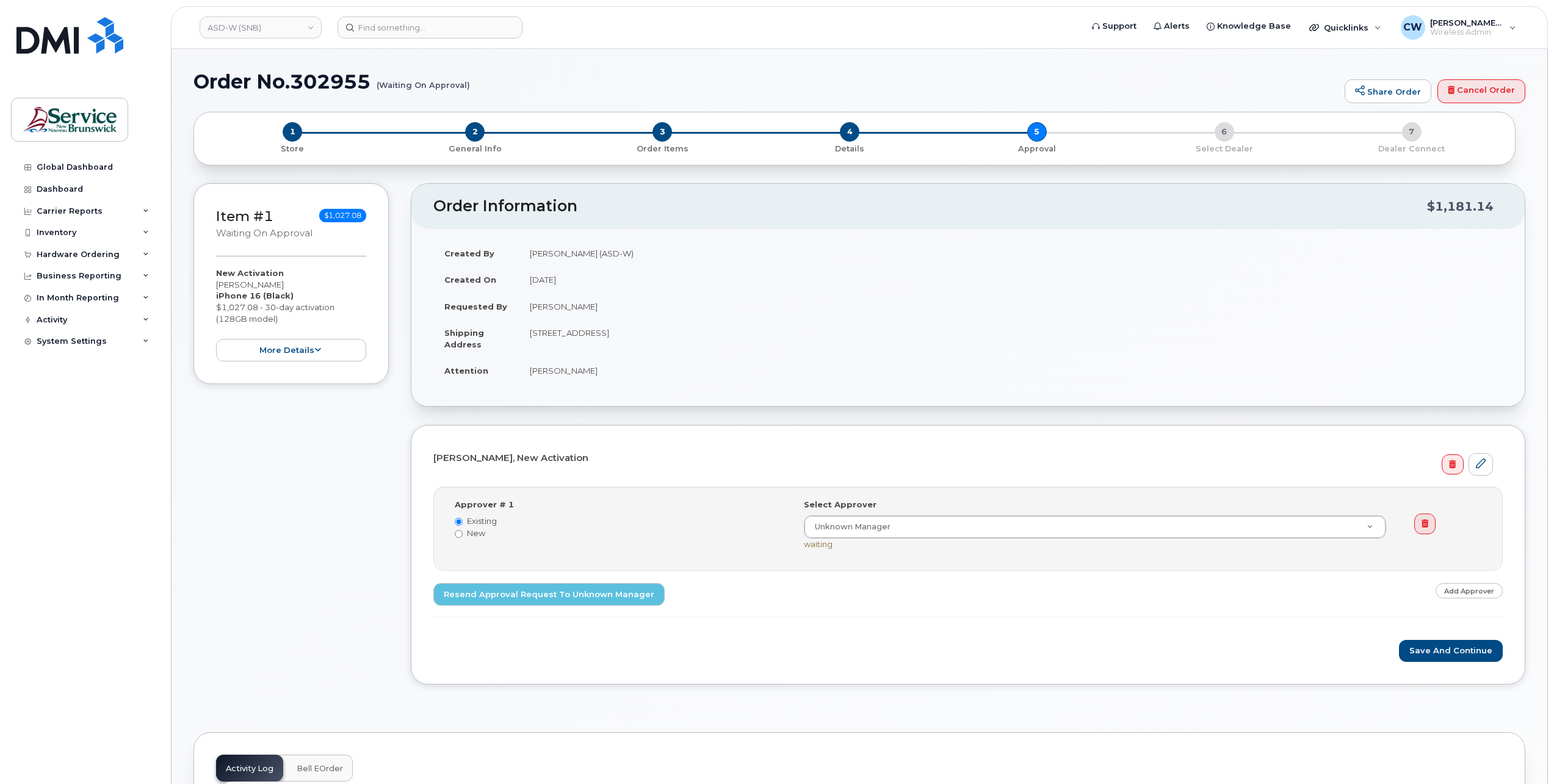
click at [1035, 132] on div "1 Store 2 General Info 3 Order Items 4 Details 5 Approval 6 Select Dealer 7 Dea…" at bounding box center [855, 138] width 1301 height 32
click at [1230, 134] on div "1 Store 2 General Info 3 Order Items 4 Details 5 Approval 6 Select Dealer 7 Dea…" at bounding box center [855, 138] width 1301 height 32
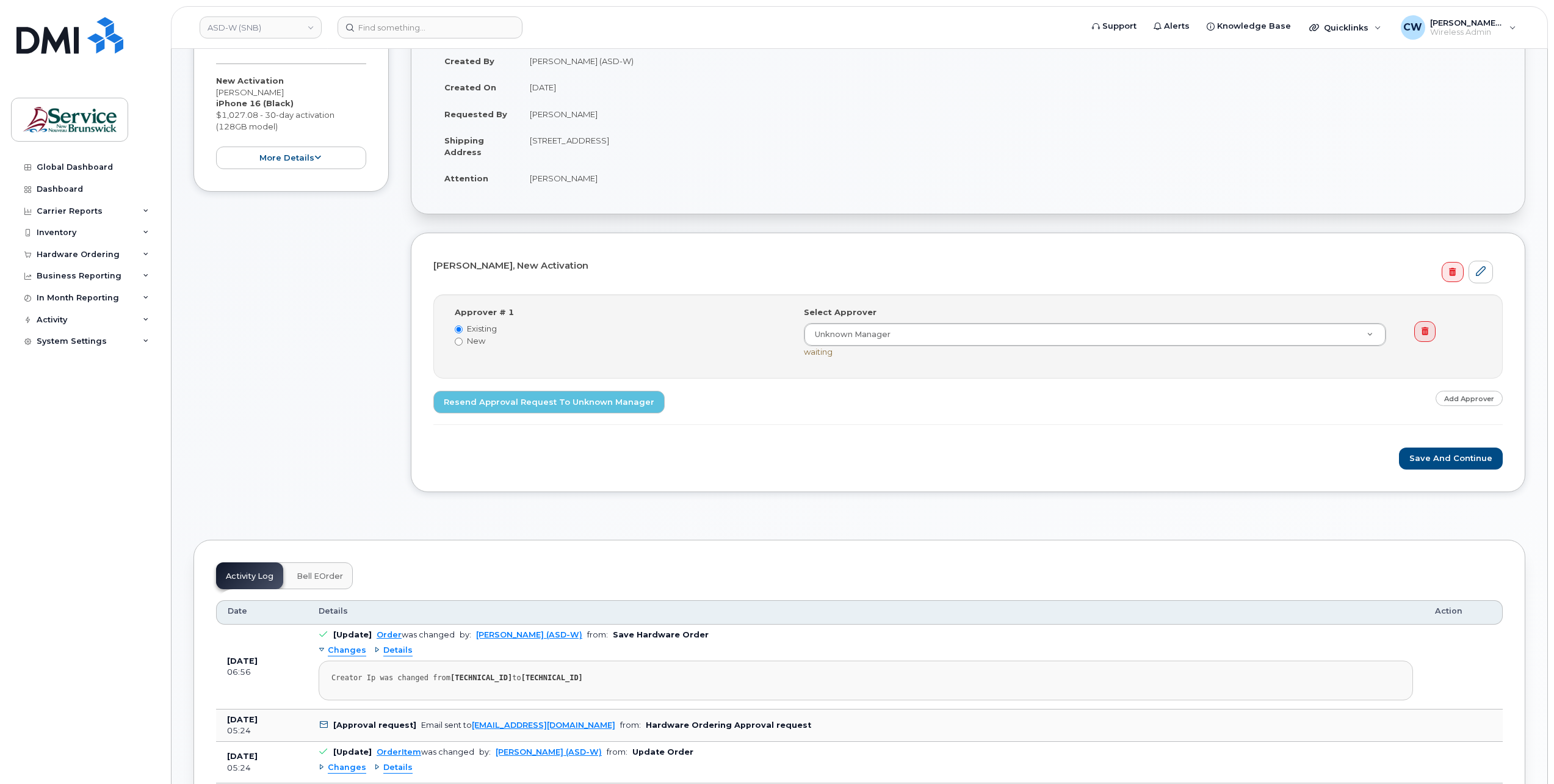
scroll to position [244, 0]
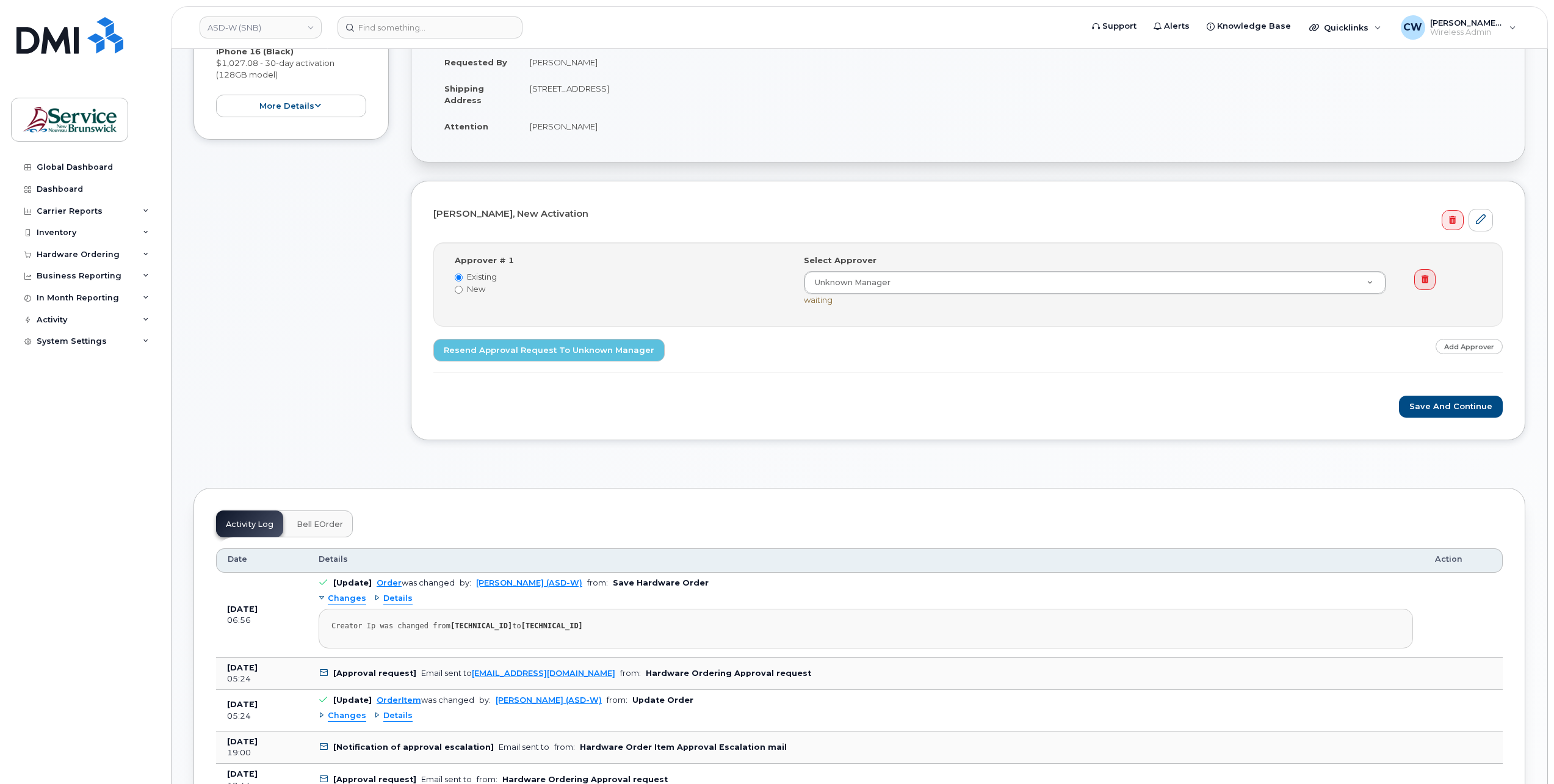
click at [320, 521] on span "Bell eOrder" at bounding box center [320, 525] width 47 height 10
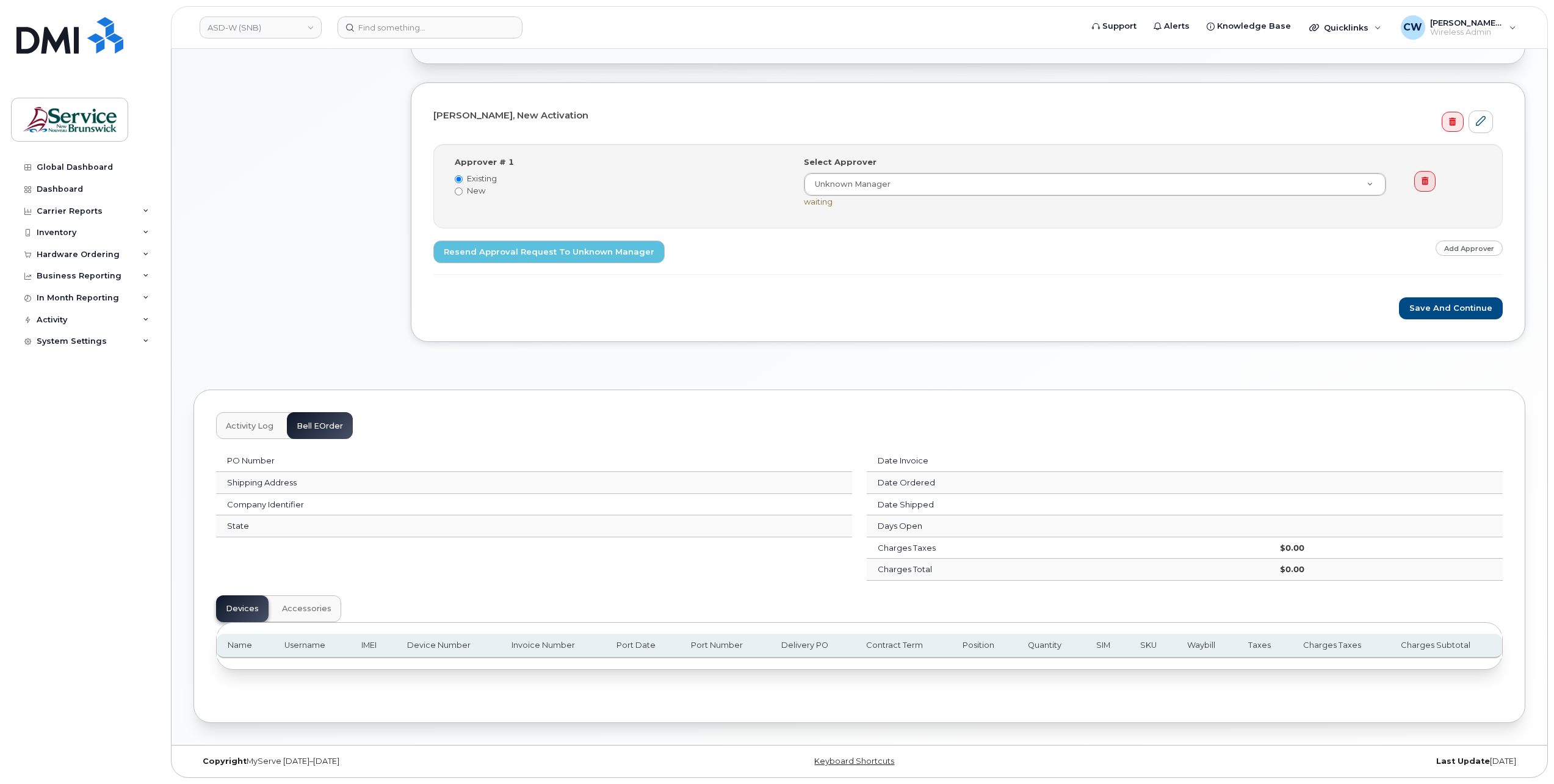
scroll to position [0, 0]
